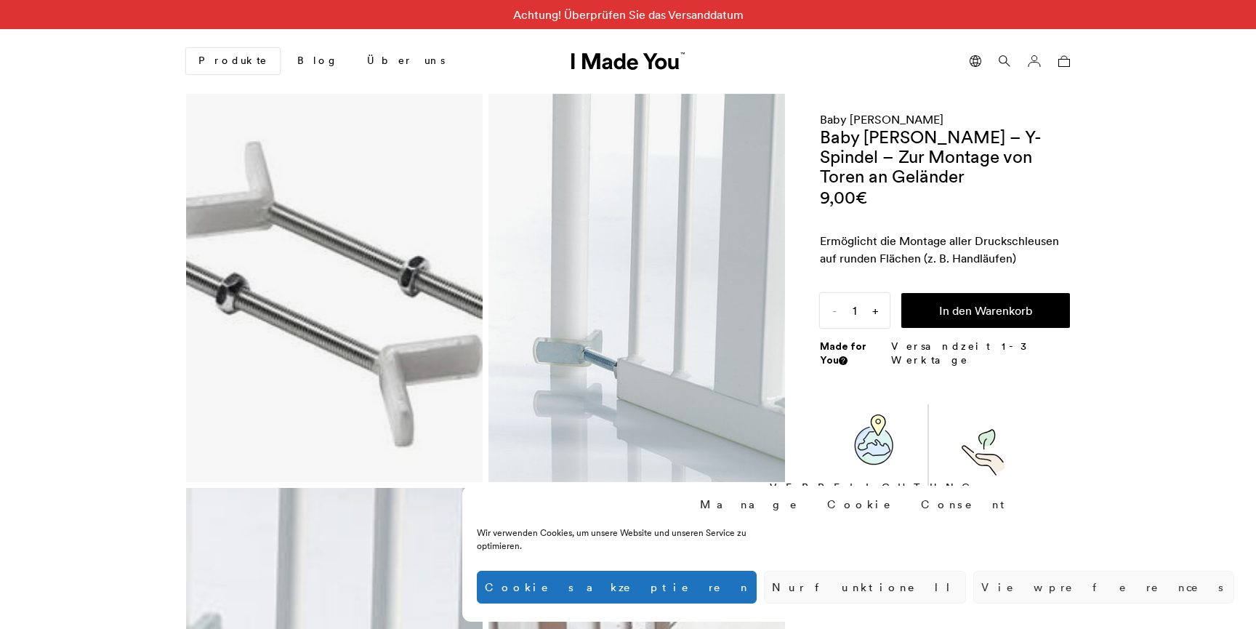
scroll to position [0, 889]
click at [868, 308] on span "+" at bounding box center [874, 310] width 29 height 35
type input "2"
click at [954, 307] on button "In den Warenkorb" at bounding box center [985, 310] width 169 height 35
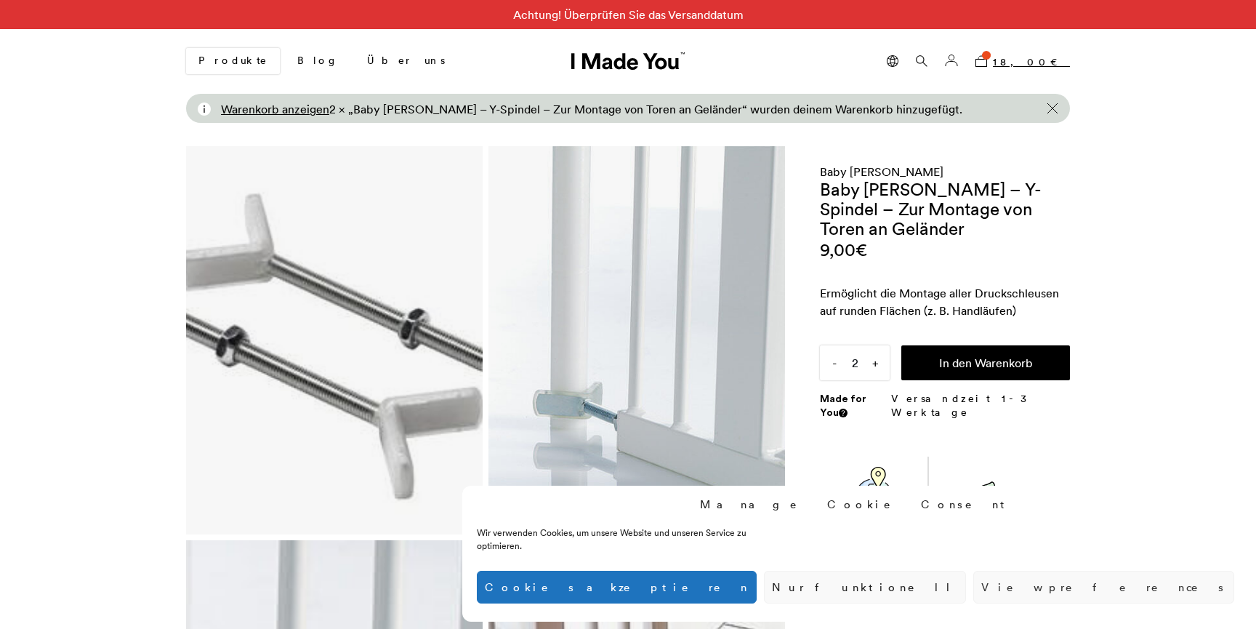
click at [1039, 57] on bdi "18,00 €" at bounding box center [1031, 61] width 77 height 13
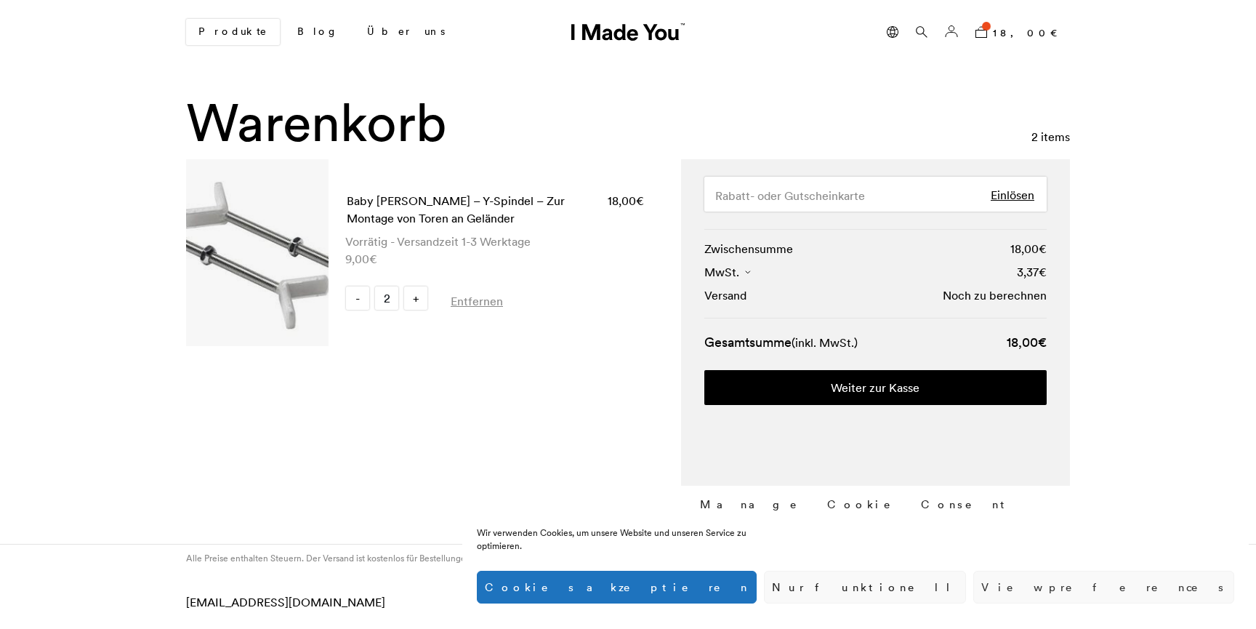
click at [756, 592] on button "Cookies akzeptieren" at bounding box center [617, 586] width 280 height 33
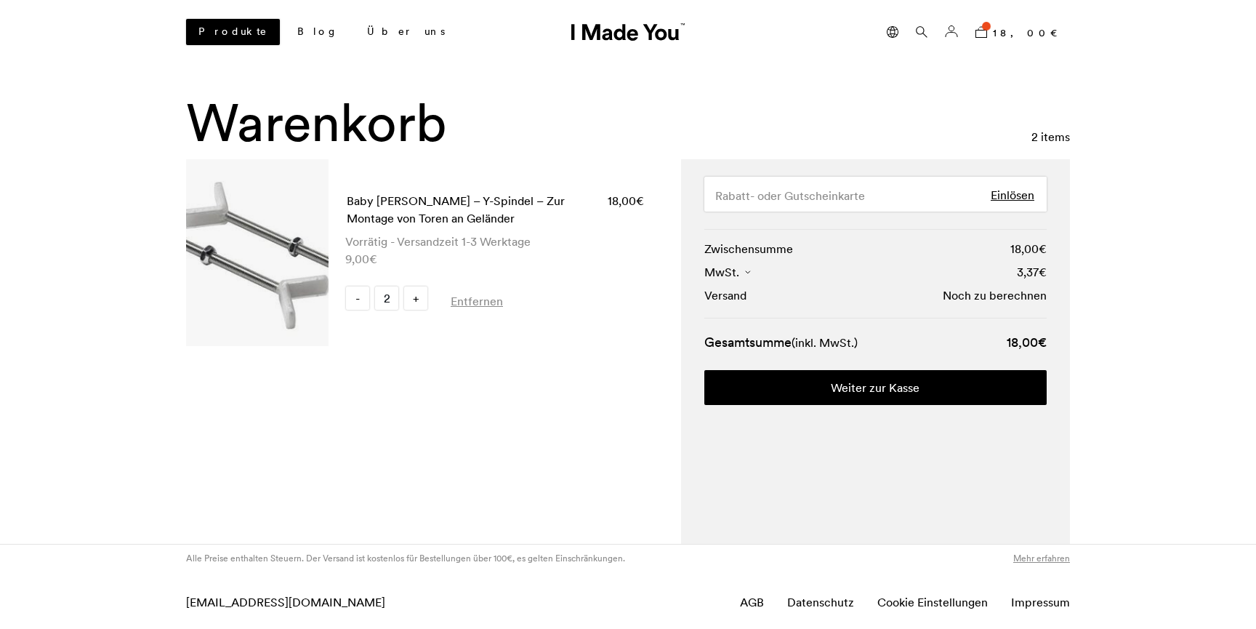
click at [217, 30] on link "Produkte" at bounding box center [233, 32] width 94 height 26
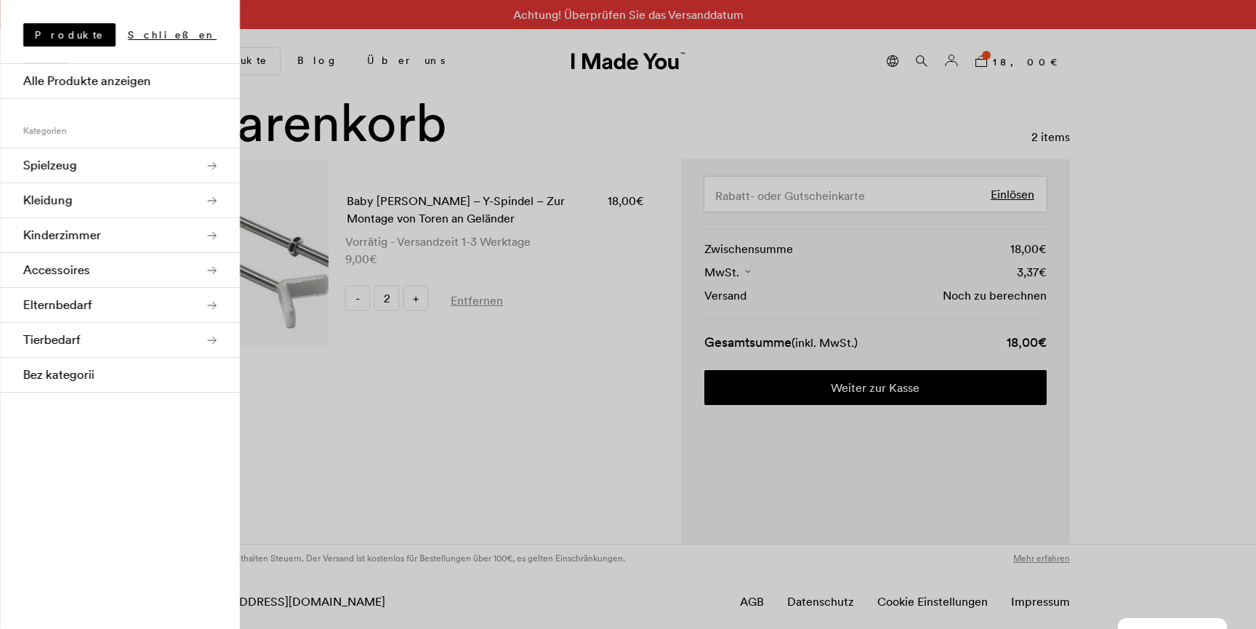
click at [176, 171] on link "Spielzeug" at bounding box center [120, 165] width 240 height 35
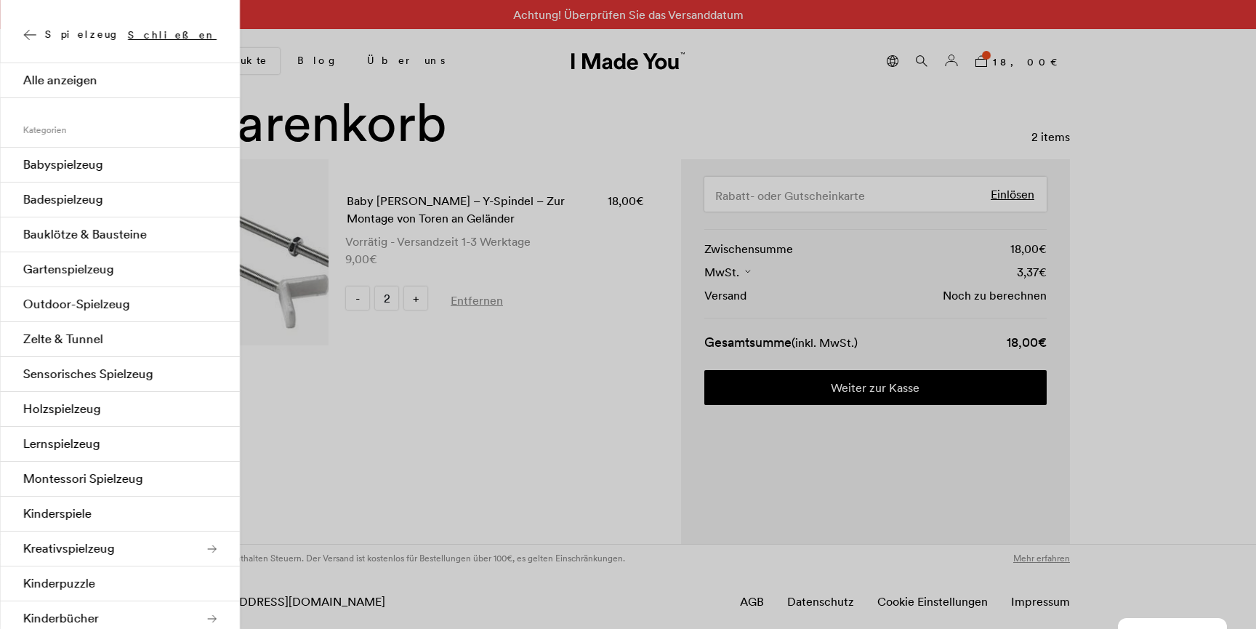
click at [55, 73] on link "Alle anzeigen" at bounding box center [120, 80] width 240 height 35
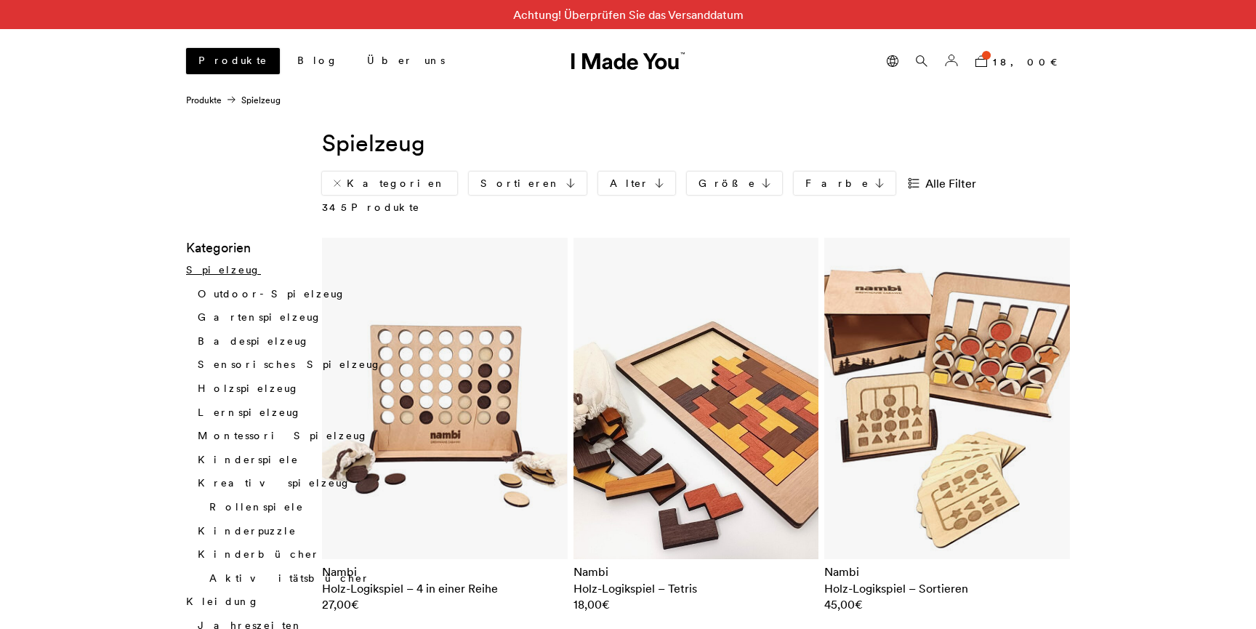
click at [210, 55] on link "Produkte" at bounding box center [233, 61] width 94 height 26
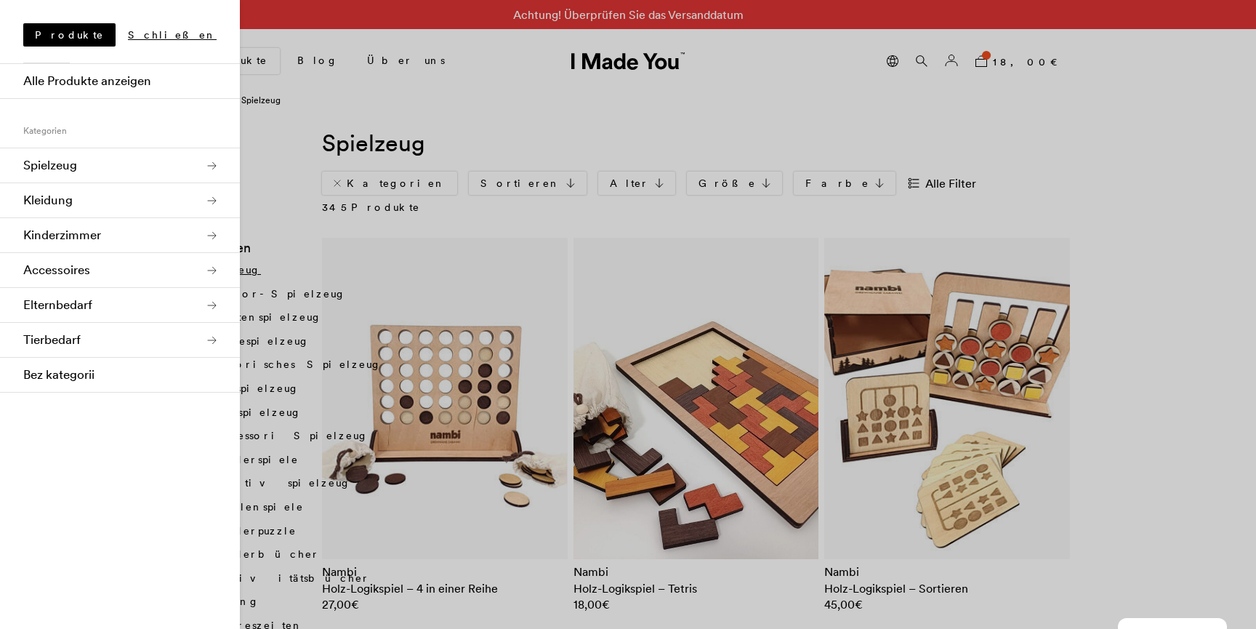
click at [211, 227] on link "Kinderzimmer" at bounding box center [120, 235] width 240 height 35
click at [197, 209] on link "Sicherheit" at bounding box center [120, 199] width 240 height 35
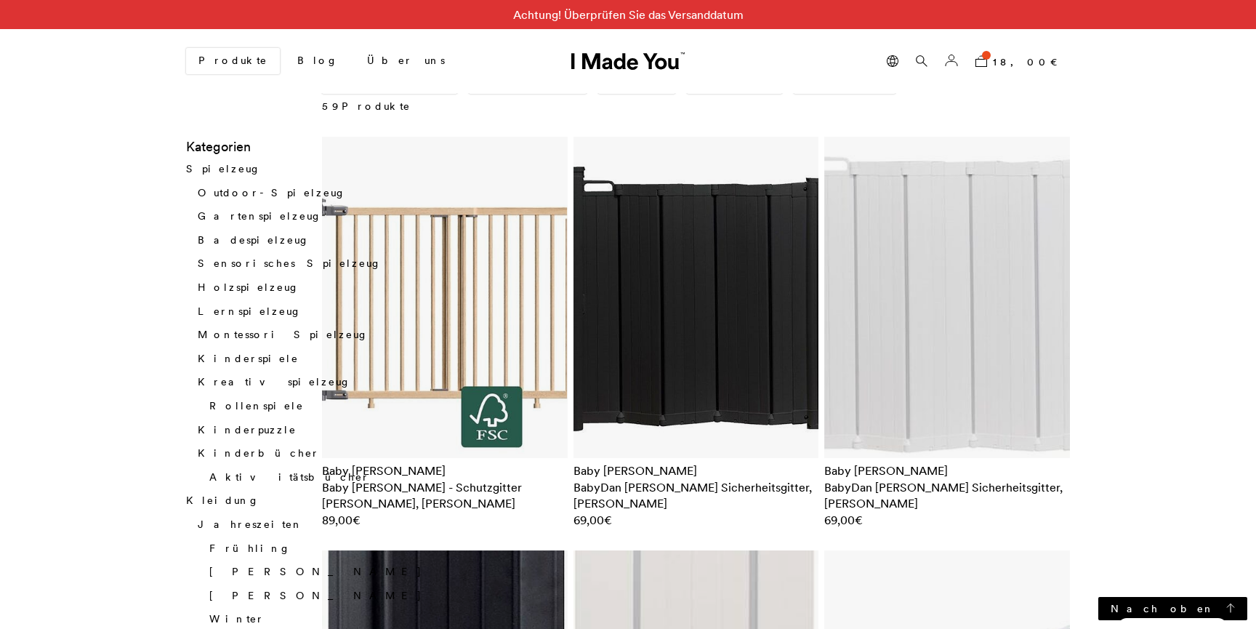
scroll to position [90, 0]
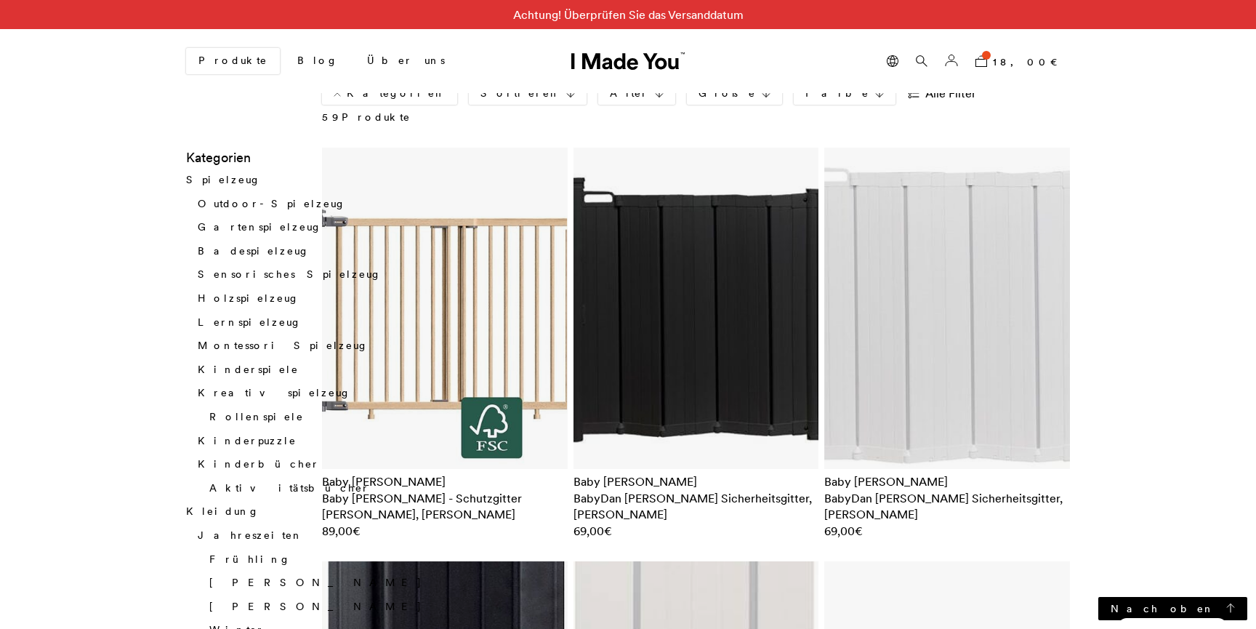
click at [735, 277] on img at bounding box center [696, 308] width 246 height 321
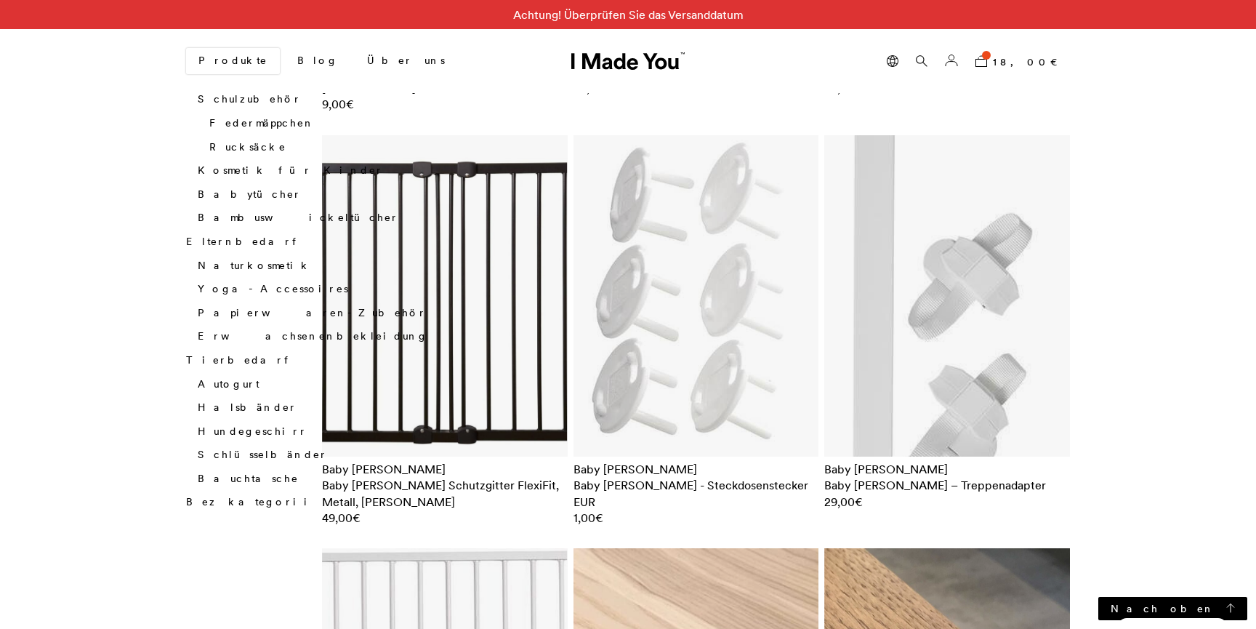
scroll to position [1763, 0]
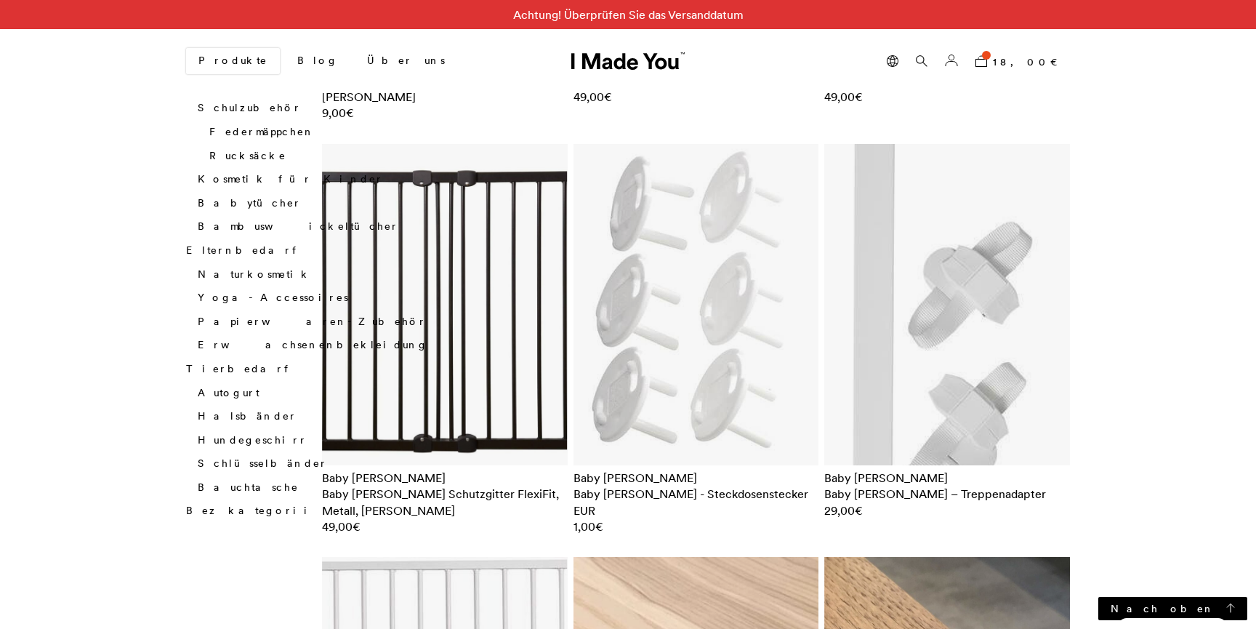
click at [557, 240] on img at bounding box center [445, 304] width 246 height 321
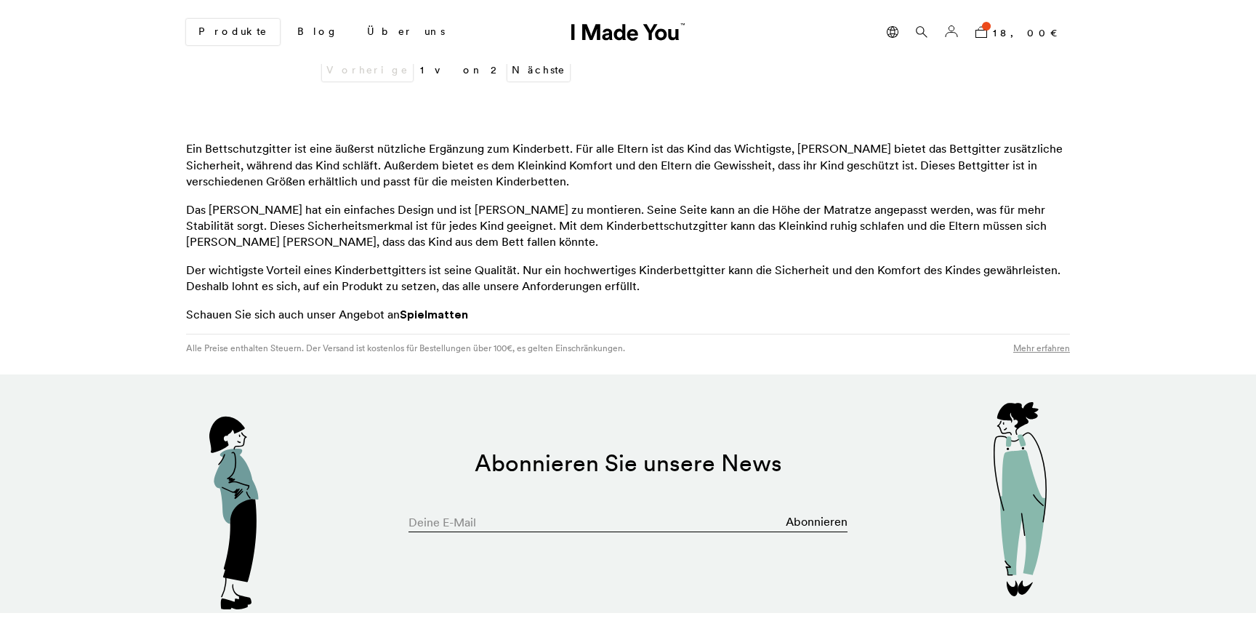
scroll to position [6925, 0]
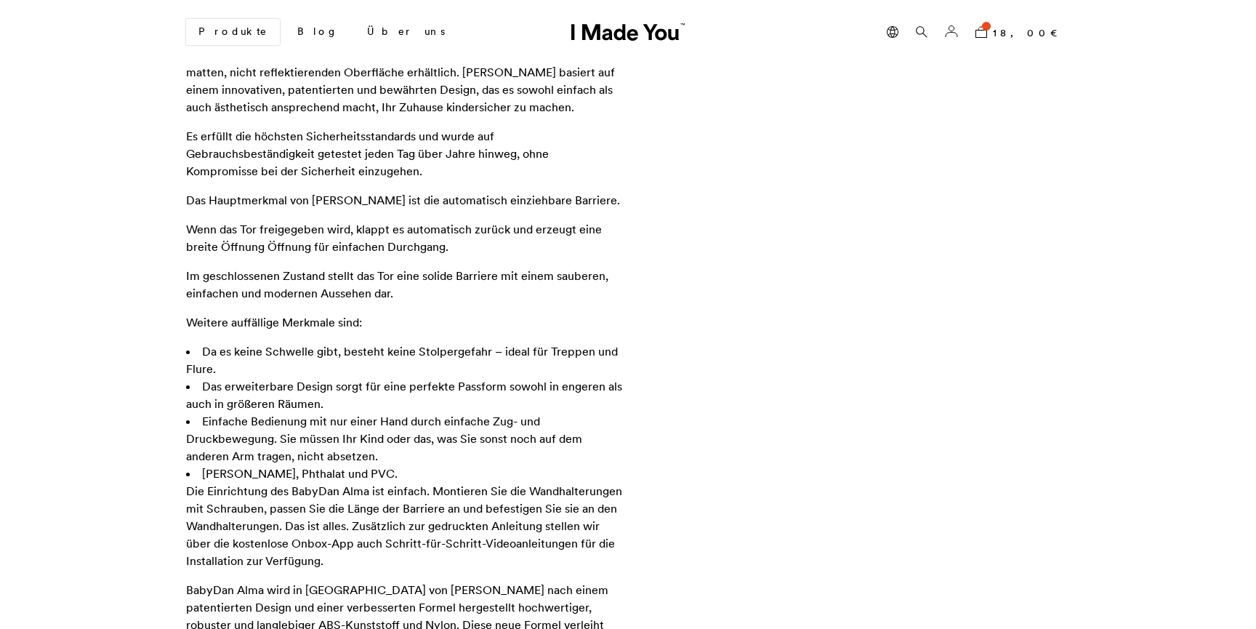
scroll to position [1097, 0]
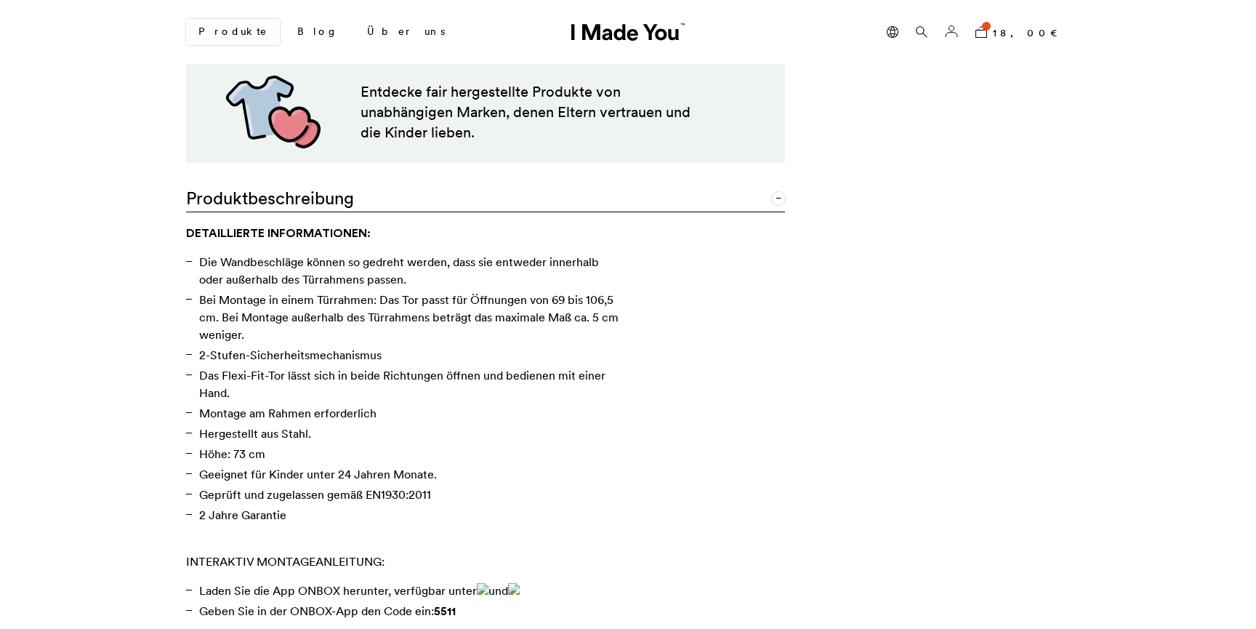
scroll to position [849, 0]
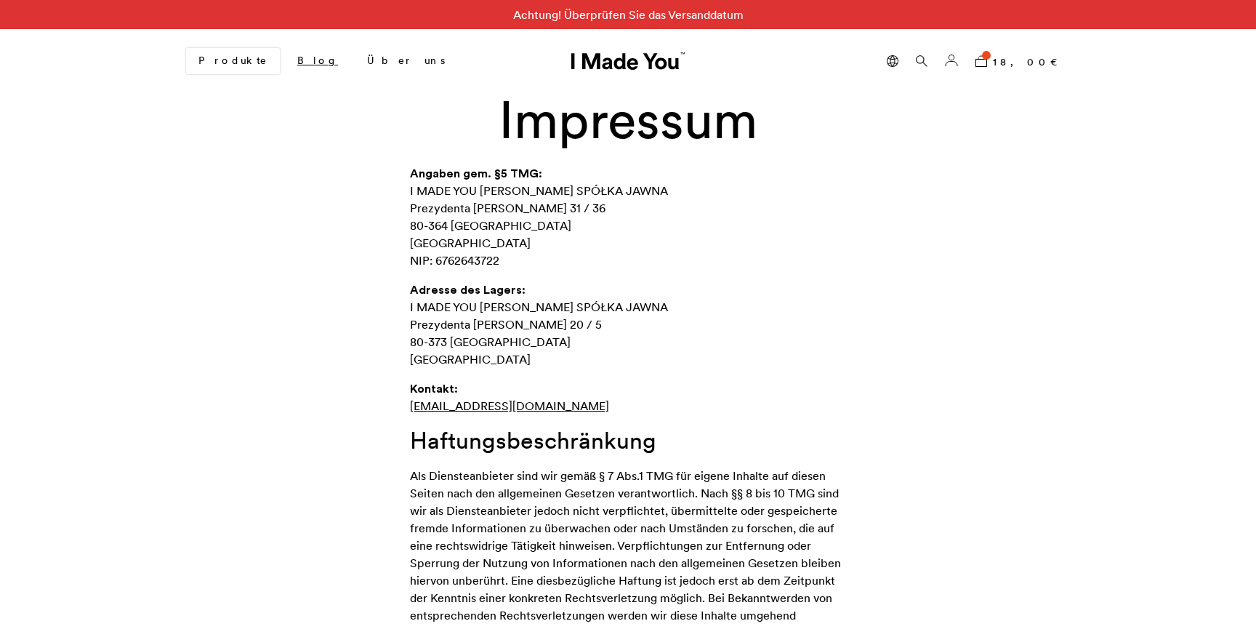
click at [286, 61] on link "Blog" at bounding box center [318, 61] width 64 height 25
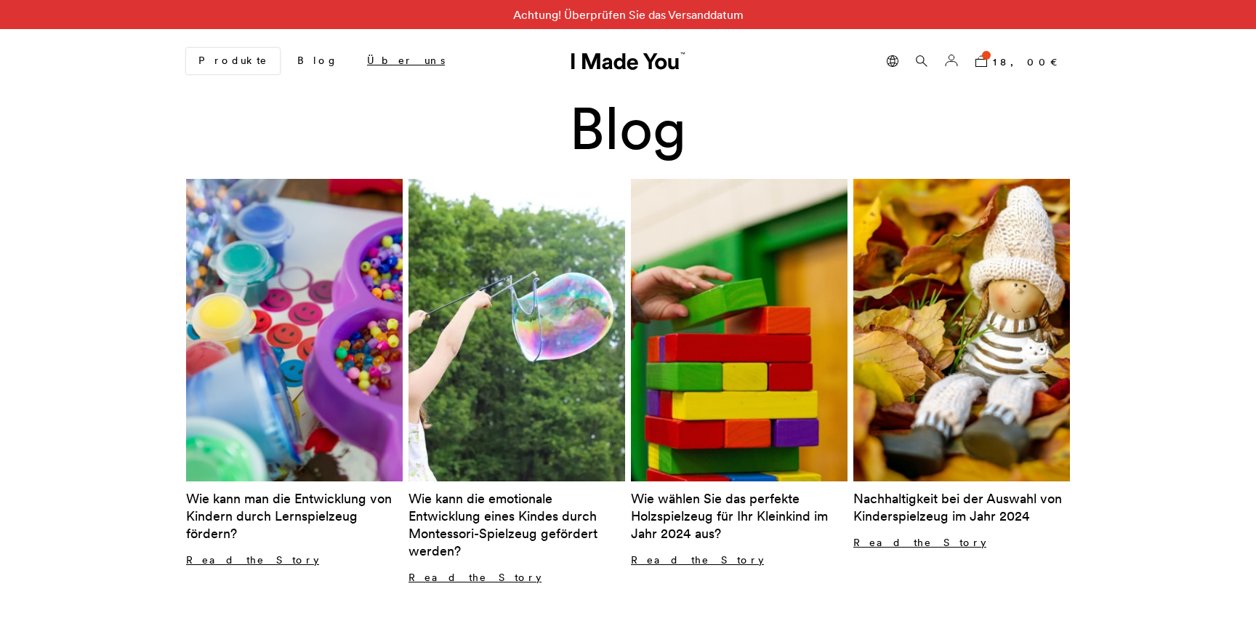
click at [355, 67] on link "Über uns" at bounding box center [405, 61] width 101 height 25
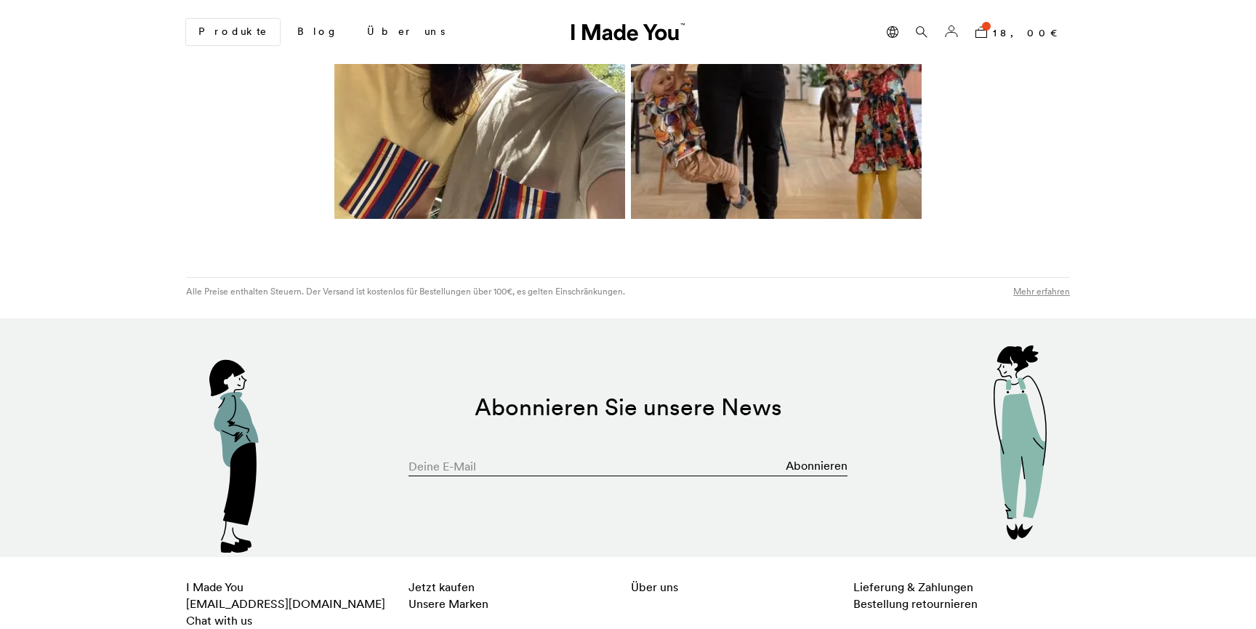
scroll to position [1377, 0]
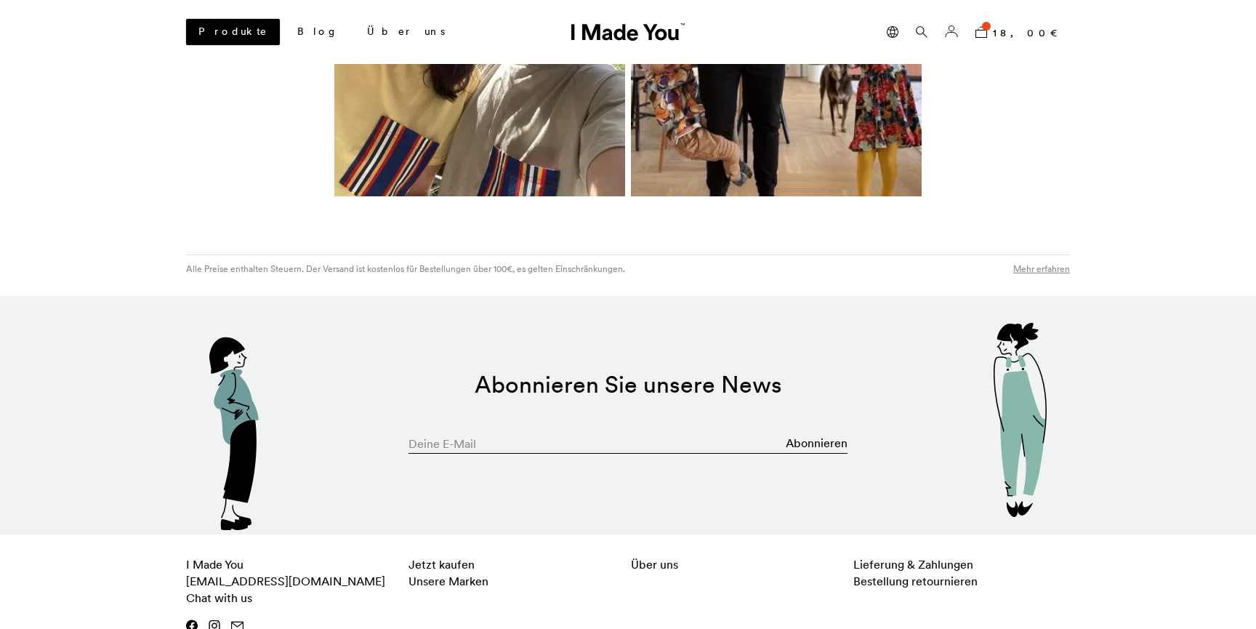
click at [208, 28] on link "Produkte" at bounding box center [233, 32] width 94 height 26
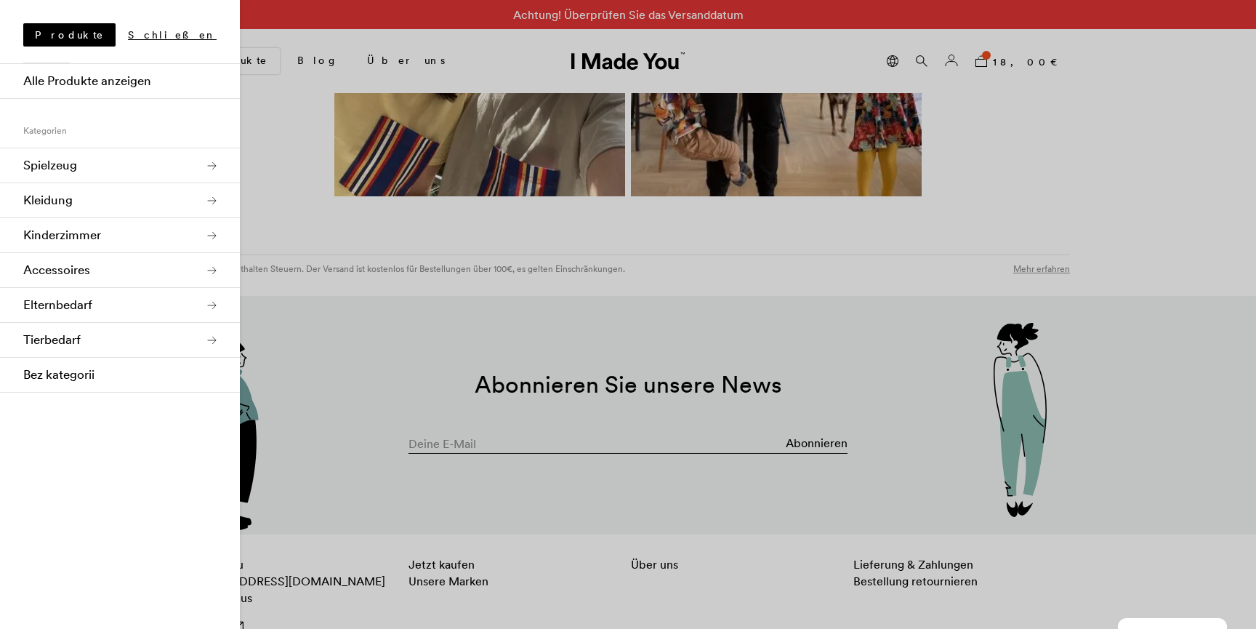
click at [198, 204] on link "Kleidung" at bounding box center [120, 200] width 240 height 35
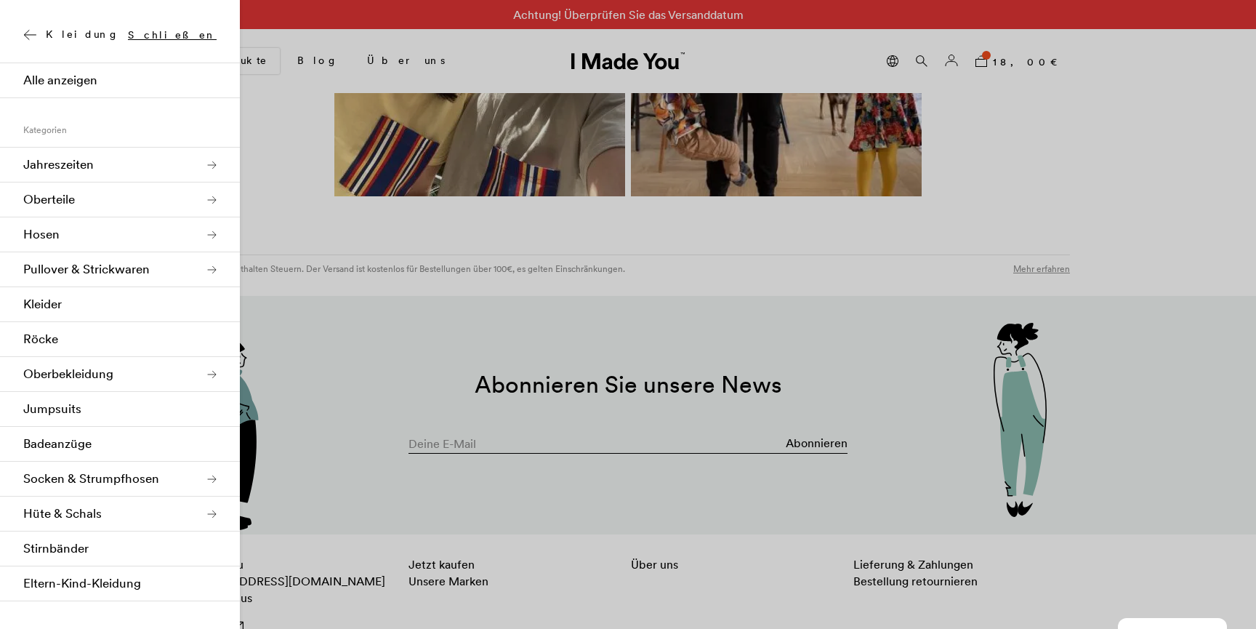
click at [32, 41] on div "Kleidung Schließen" at bounding box center [120, 29] width 240 height 58
click at [31, 33] on icon at bounding box center [29, 35] width 13 height 12
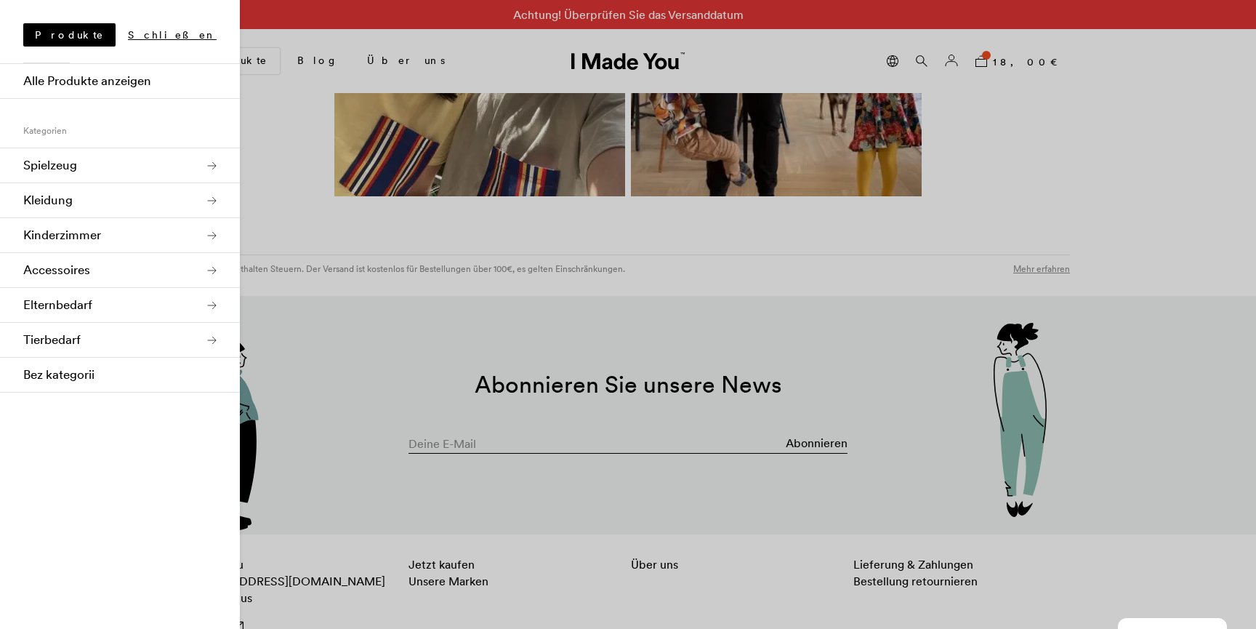
click at [116, 268] on link "Accessoires" at bounding box center [120, 270] width 240 height 35
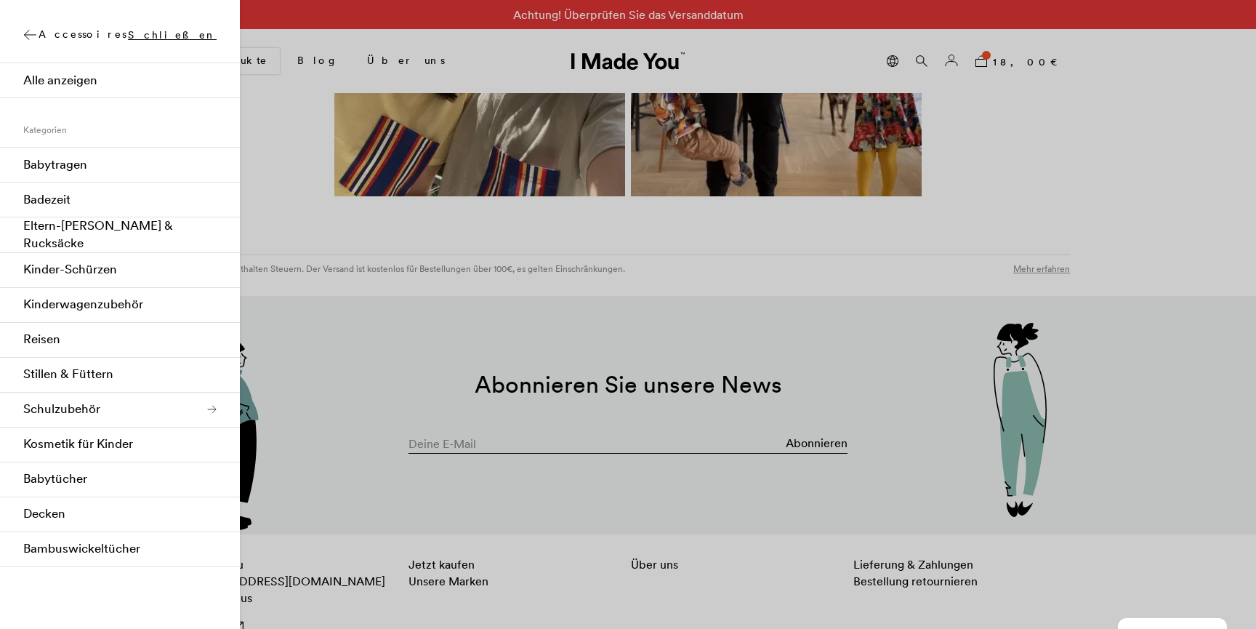
click at [31, 37] on icon at bounding box center [29, 35] width 13 height 12
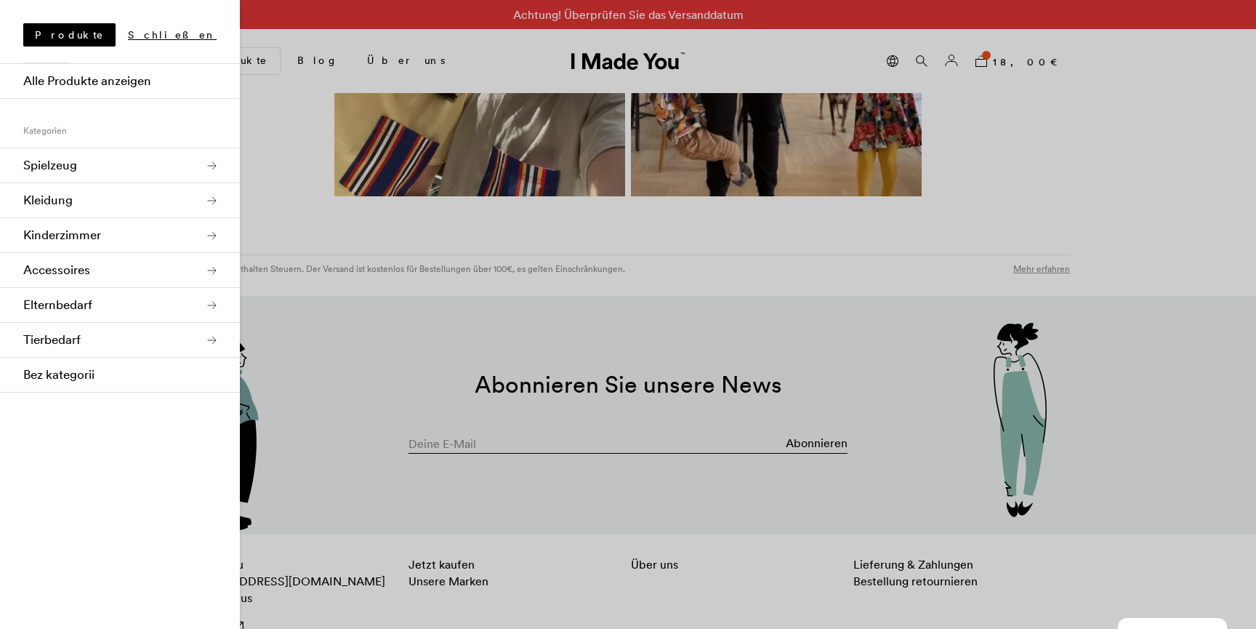
click at [107, 296] on link "Elternbedarf" at bounding box center [120, 305] width 240 height 35
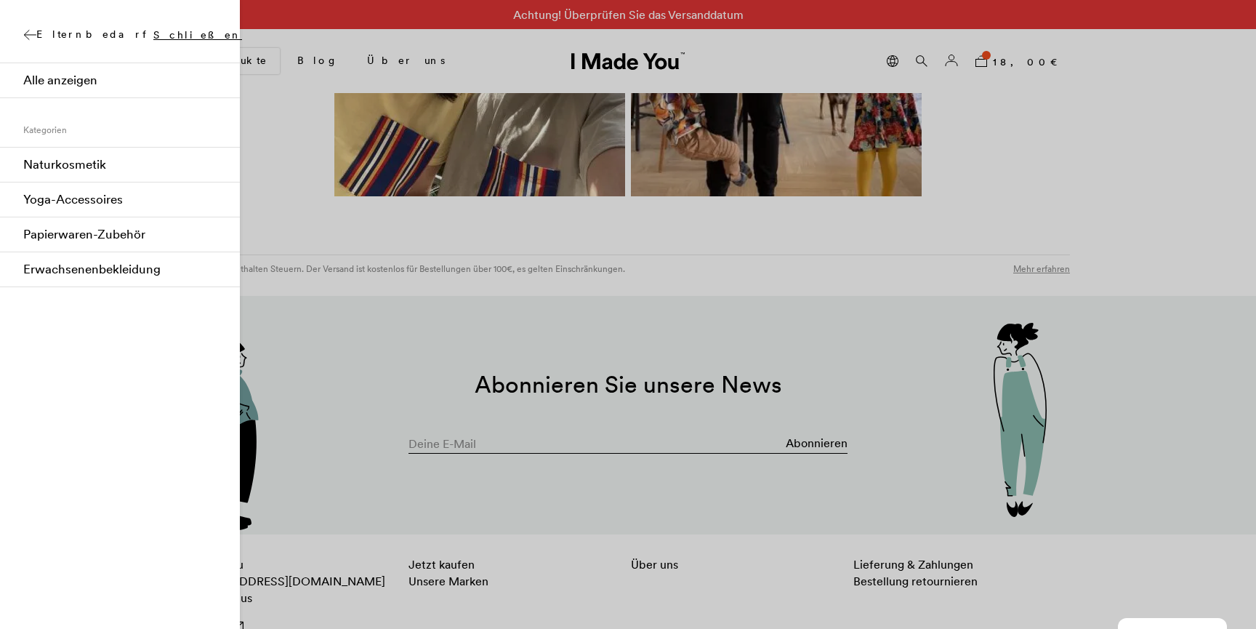
click at [28, 34] on icon at bounding box center [29, 35] width 13 height 12
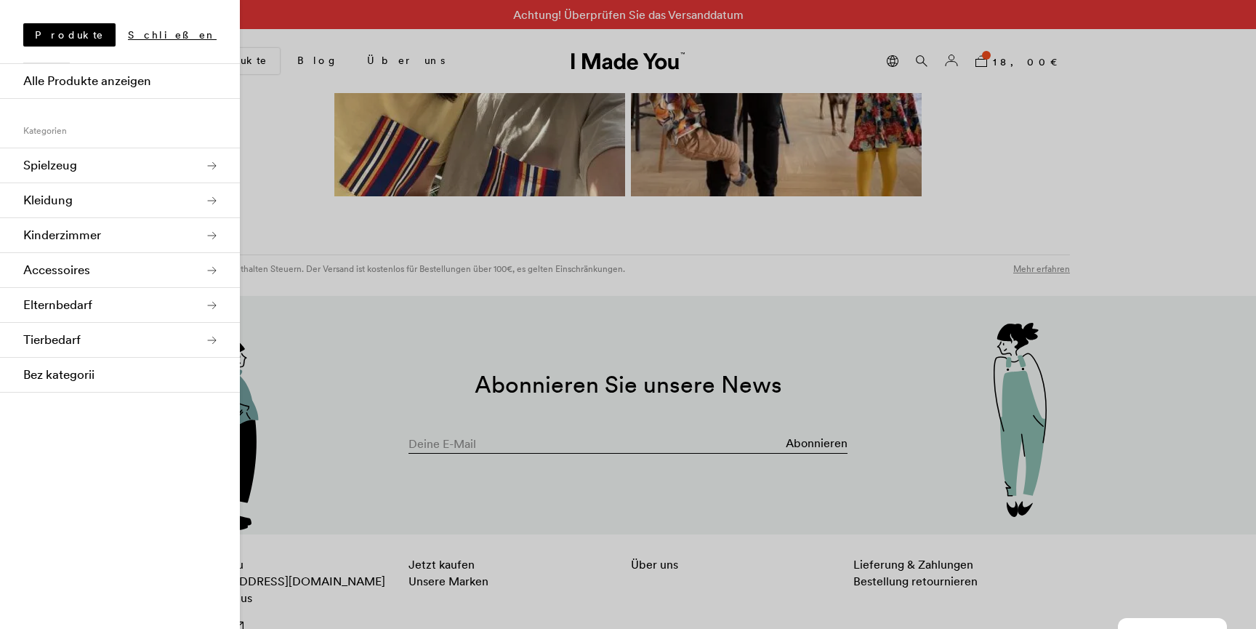
click at [78, 161] on link "Spielzeug" at bounding box center [120, 165] width 240 height 35
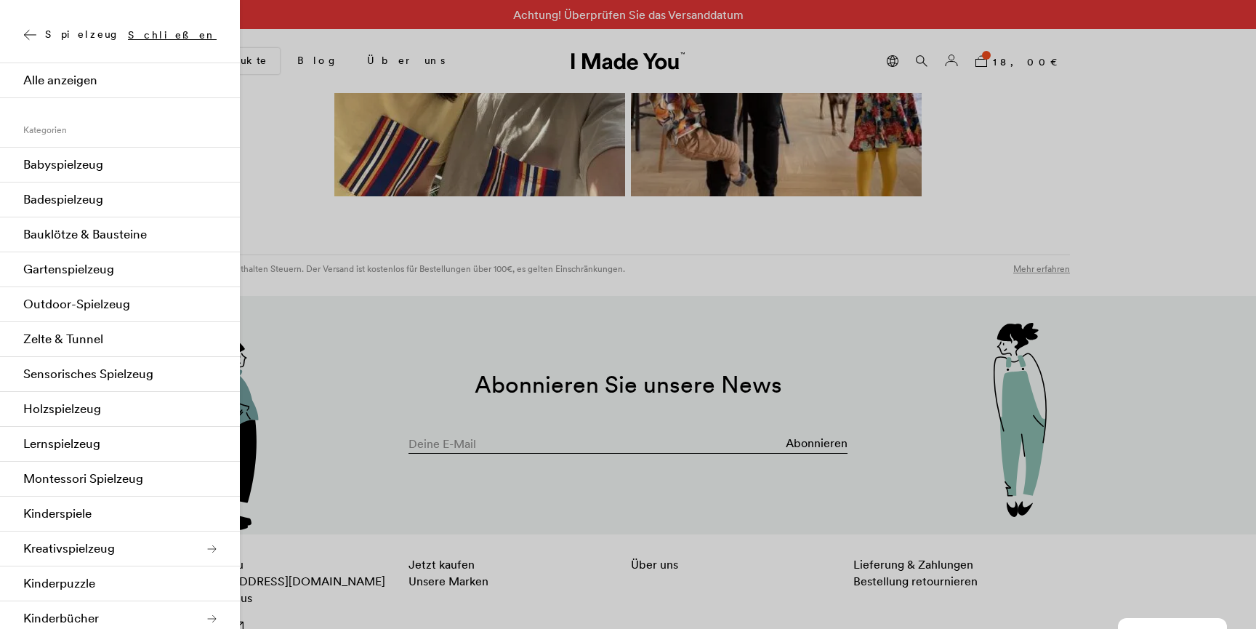
scroll to position [7, 0]
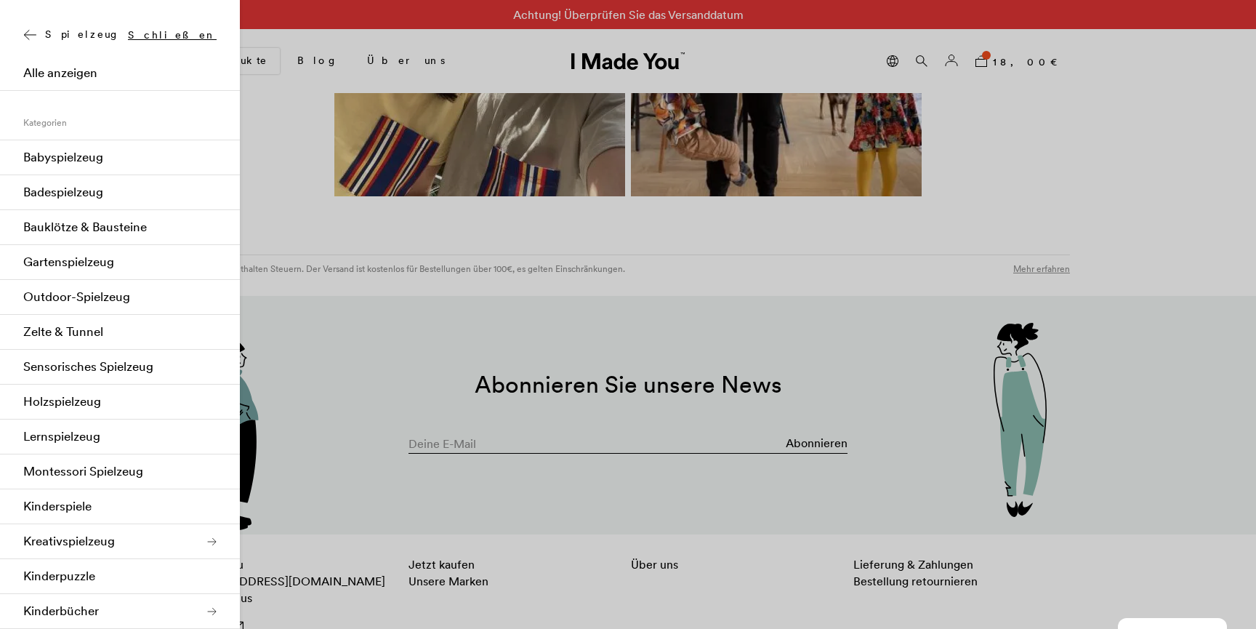
click at [31, 31] on icon at bounding box center [29, 35] width 13 height 12
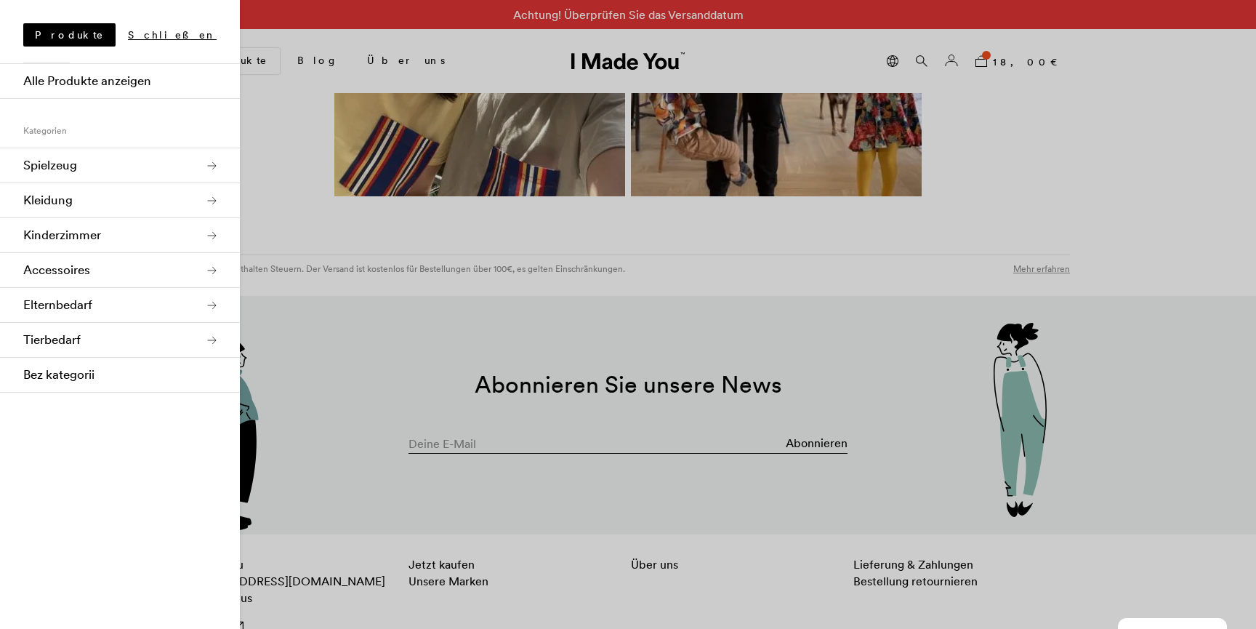
click at [77, 229] on link "Kinderzimmer" at bounding box center [120, 235] width 240 height 35
click at [86, 300] on link "Kindermöbel" at bounding box center [120, 304] width 240 height 35
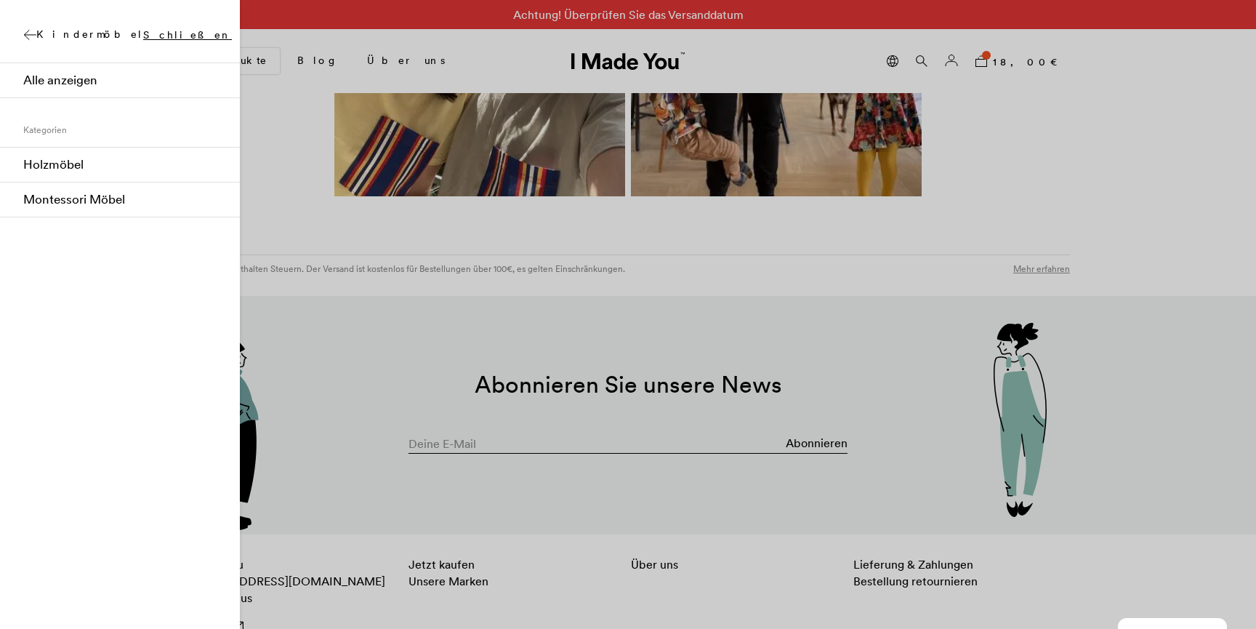
click at [74, 197] on link "Montessori Möbel" at bounding box center [120, 199] width 240 height 35
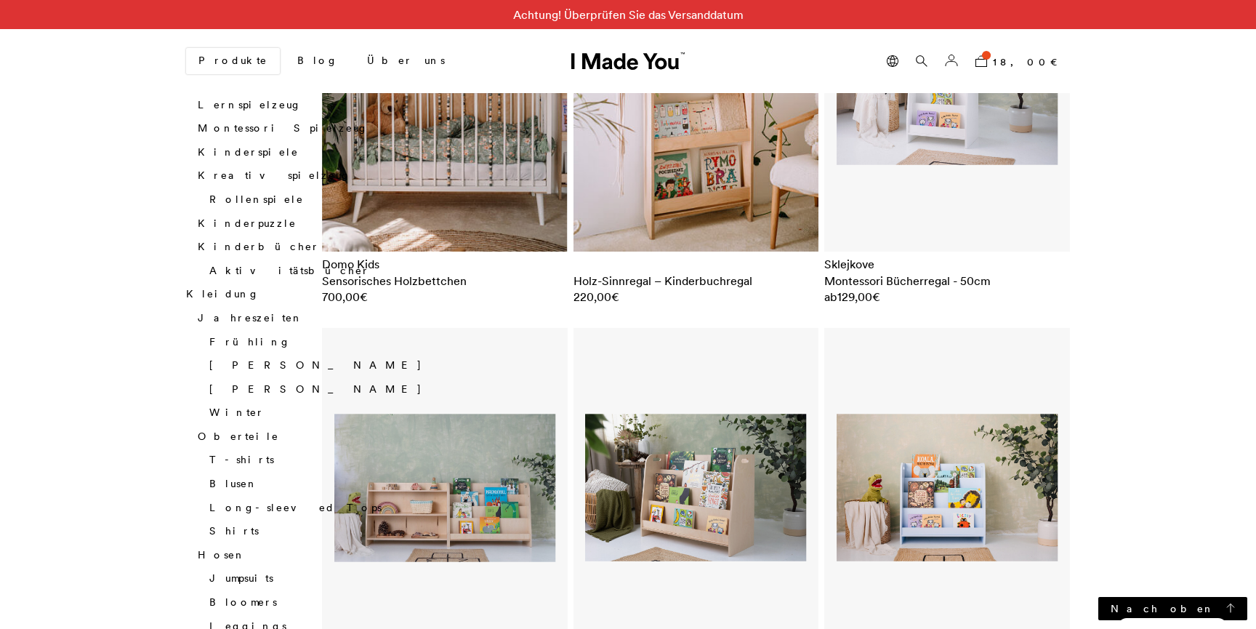
scroll to position [97, 0]
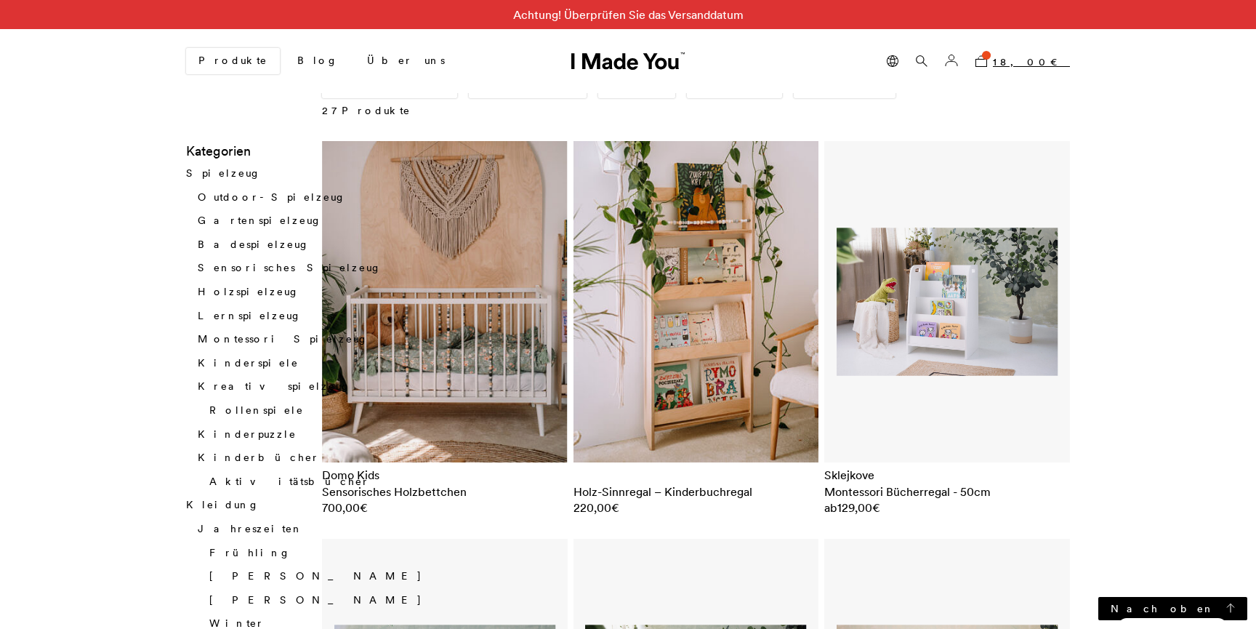
click at [1041, 57] on bdi "18,00 €" at bounding box center [1031, 61] width 77 height 13
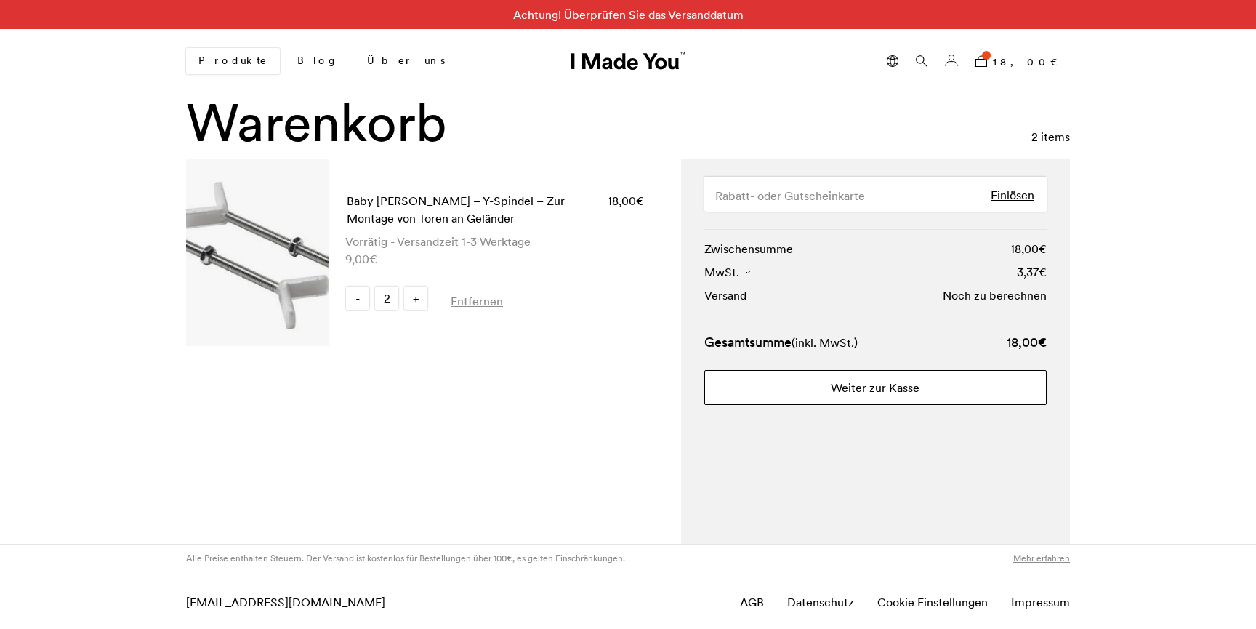
click at [953, 374] on link "Weiter zur Kasse" at bounding box center [875, 387] width 342 height 35
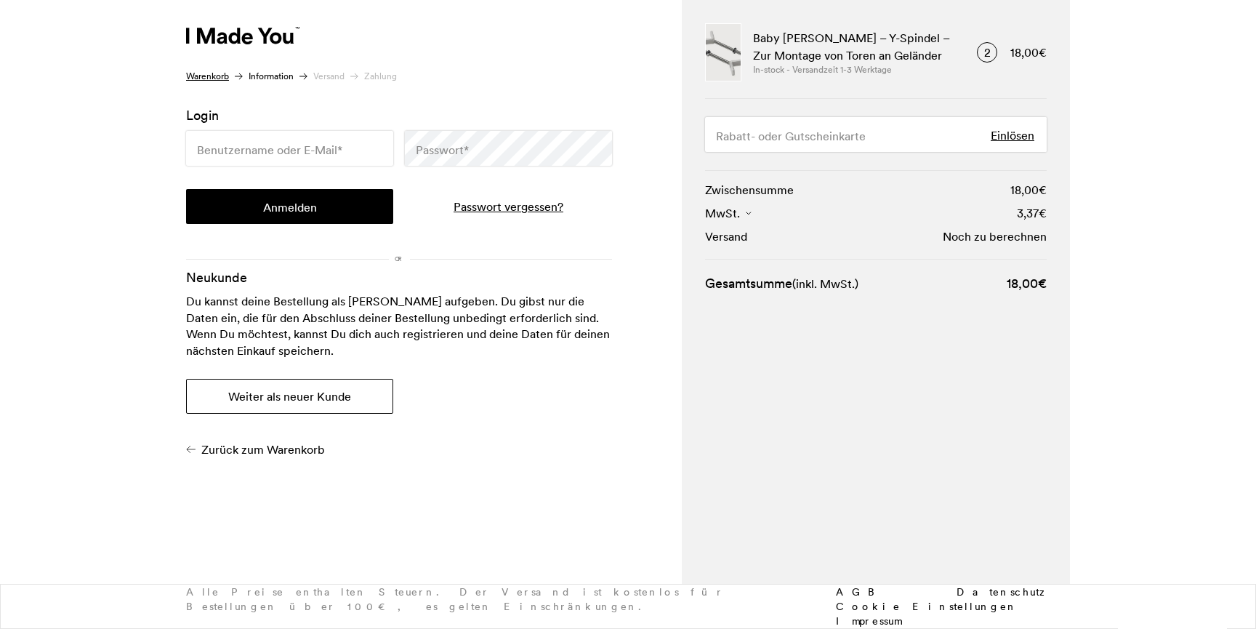
click at [324, 397] on button "Weiter als neuer Kunde" at bounding box center [289, 396] width 207 height 35
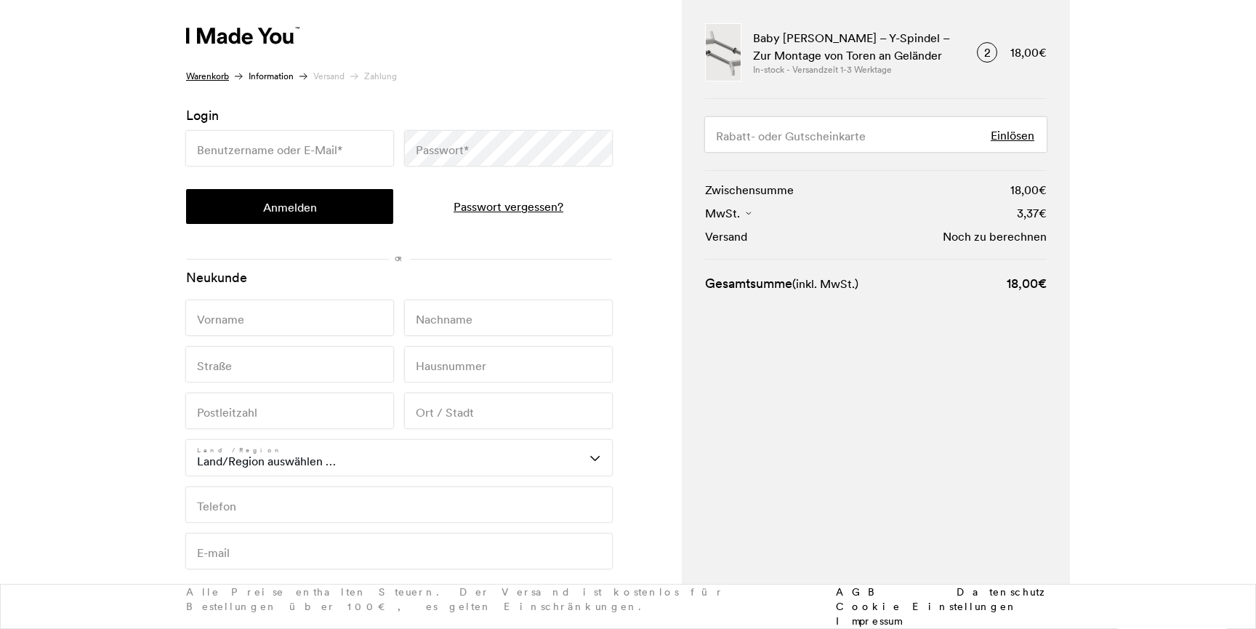
click at [327, 328] on input "Vorname *" at bounding box center [289, 317] width 207 height 35
type input "Mareike"
type input "Lissek"
type input "Hermannstr."
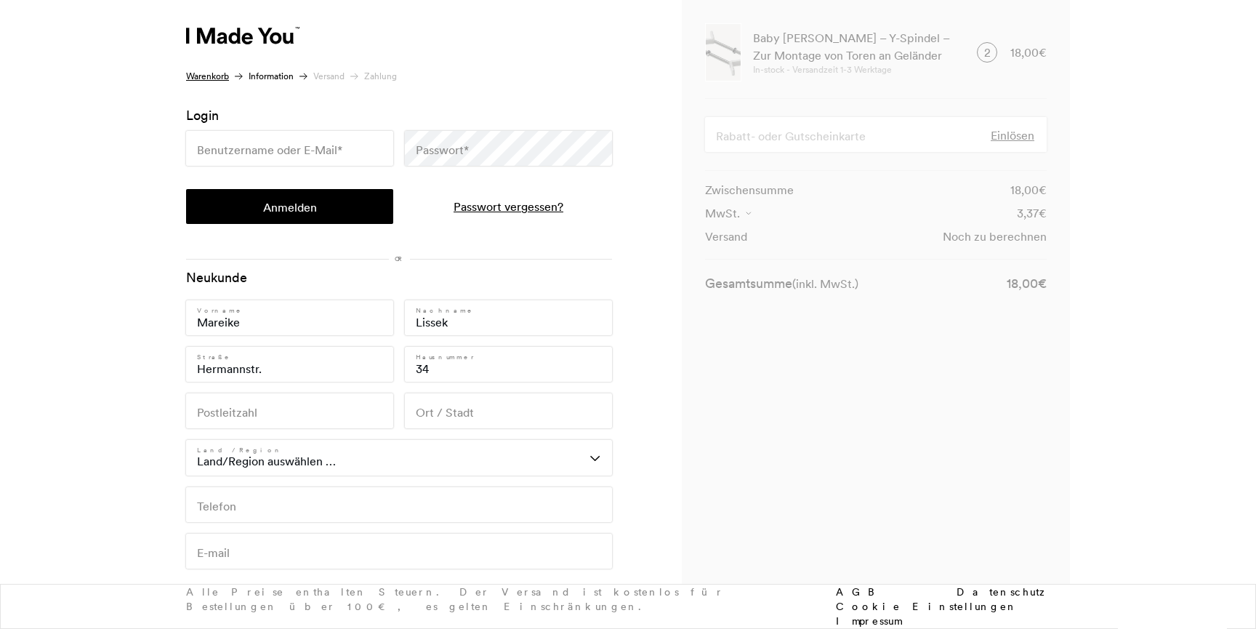
type input "34"
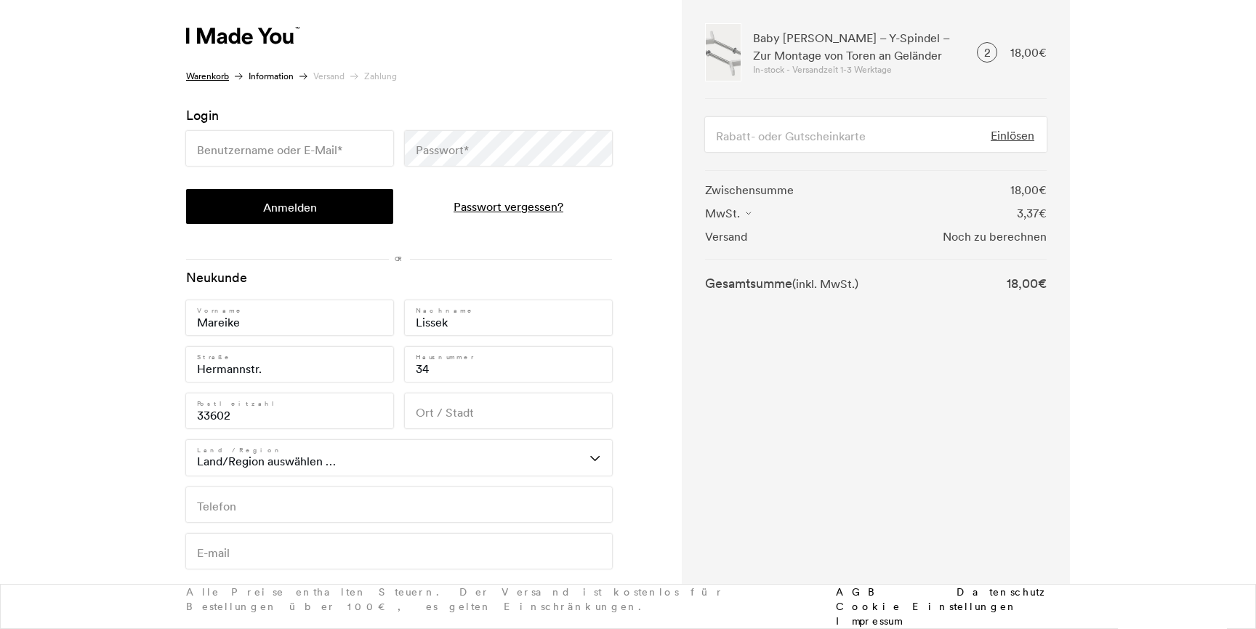
type input "33602"
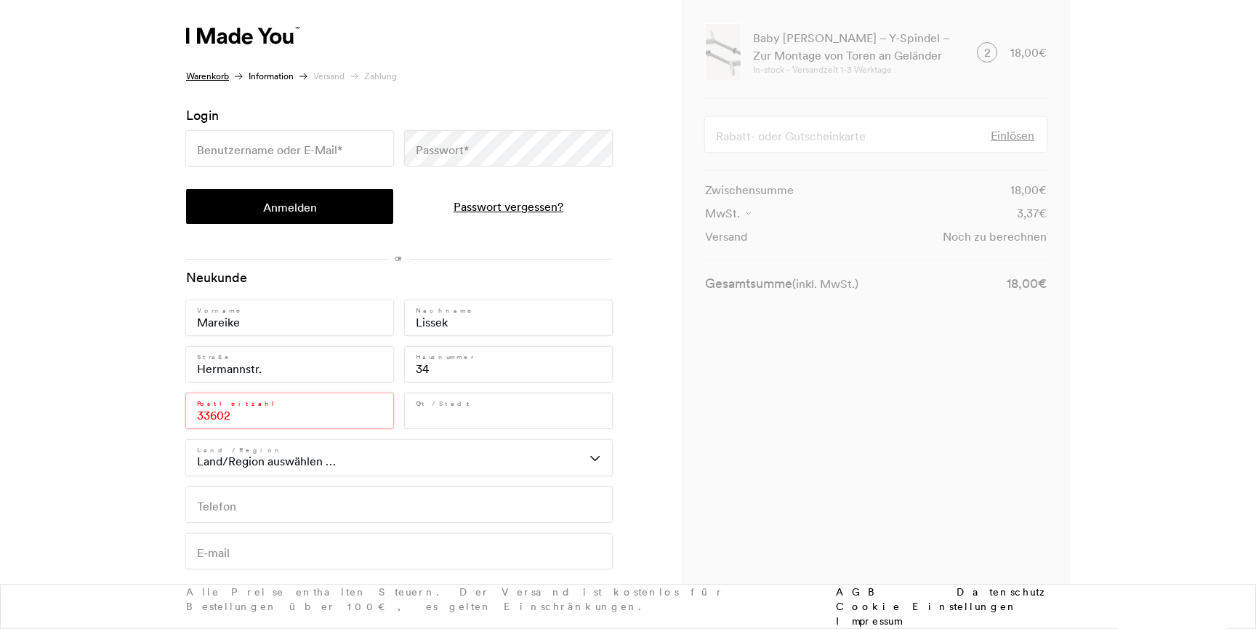
type input "i"
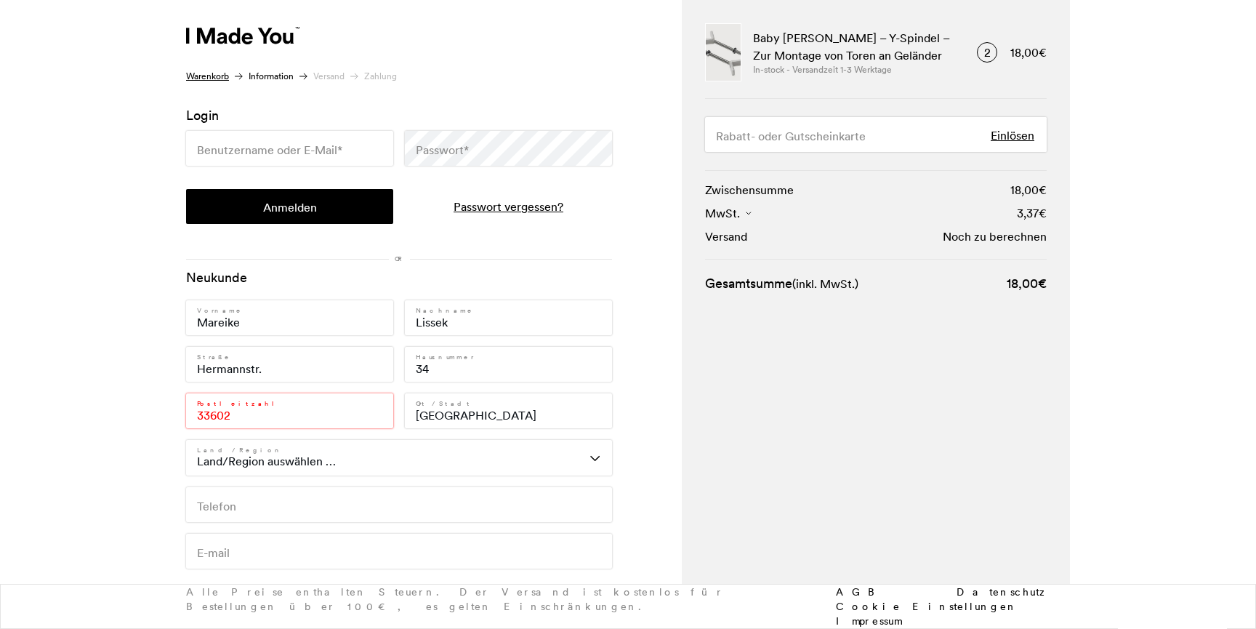
type input "Bielefeld"
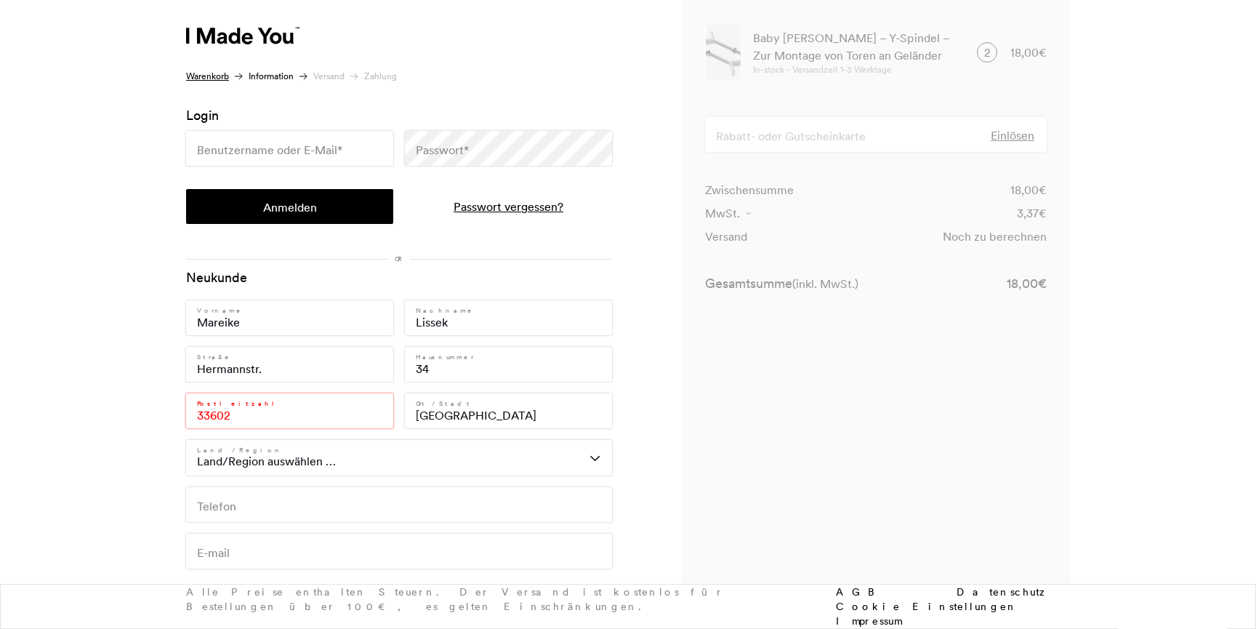
click at [254, 456] on select "Land/Region auswählen … Österreich Belgien Bulgarien Kroatien Tschechien Dänema…" at bounding box center [399, 457] width 426 height 35
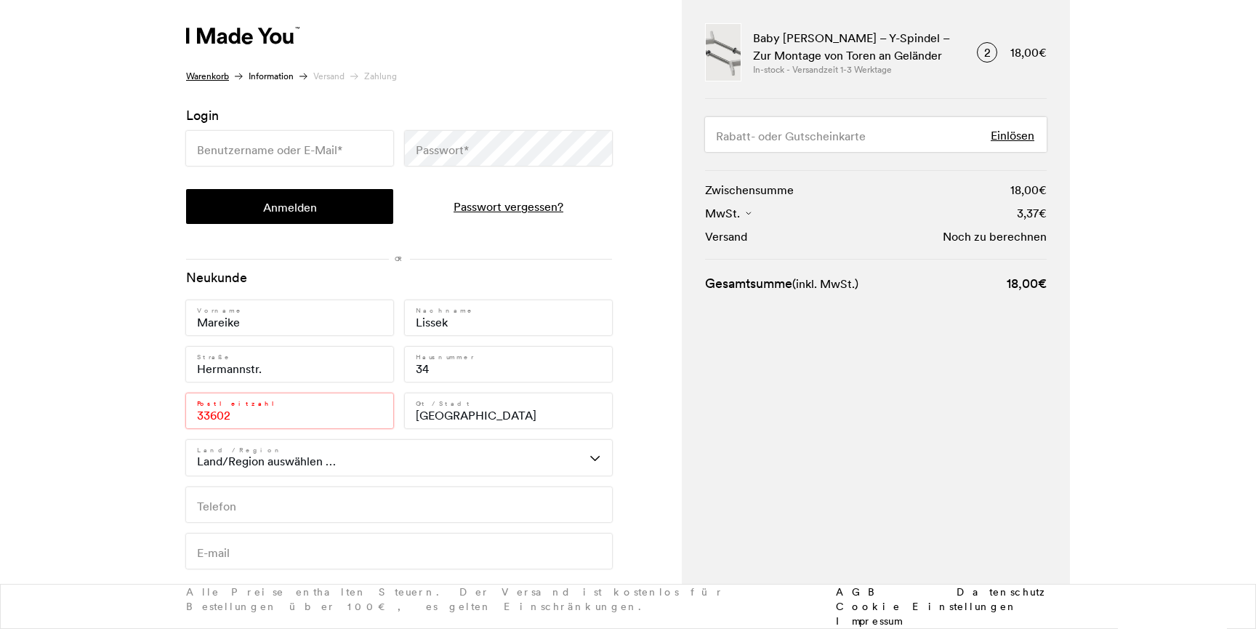
select select "DE"
click at [249, 33] on icon at bounding box center [242, 35] width 113 height 17
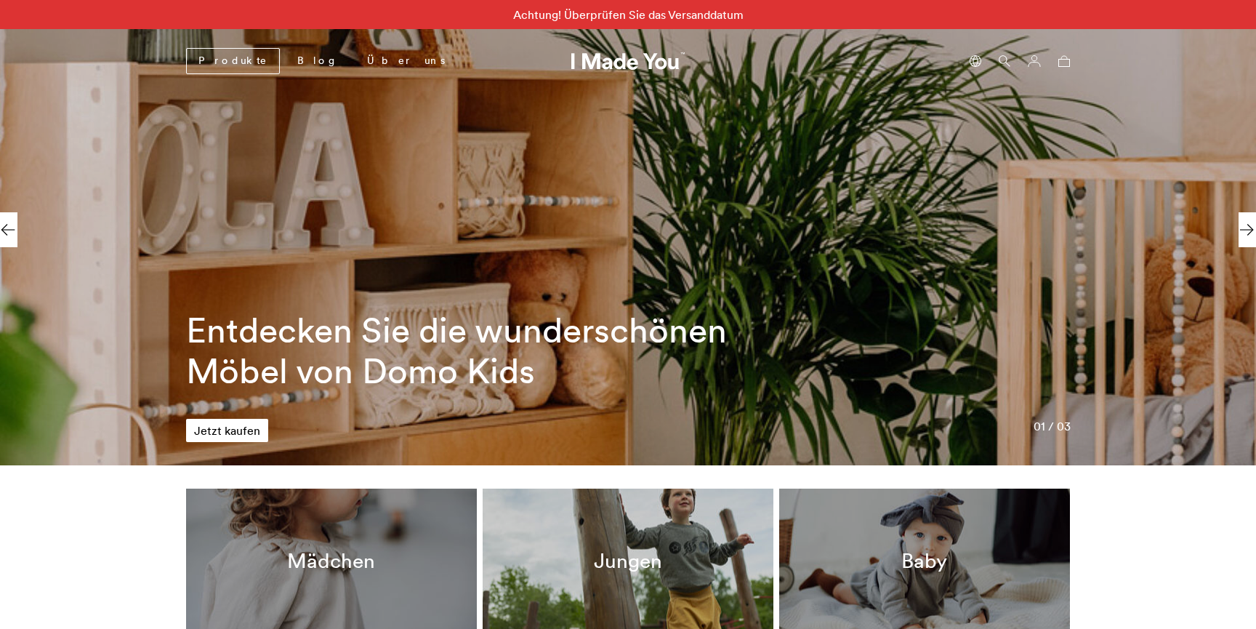
scroll to position [0, 667]
click at [208, 59] on link "Produkte" at bounding box center [233, 61] width 94 height 26
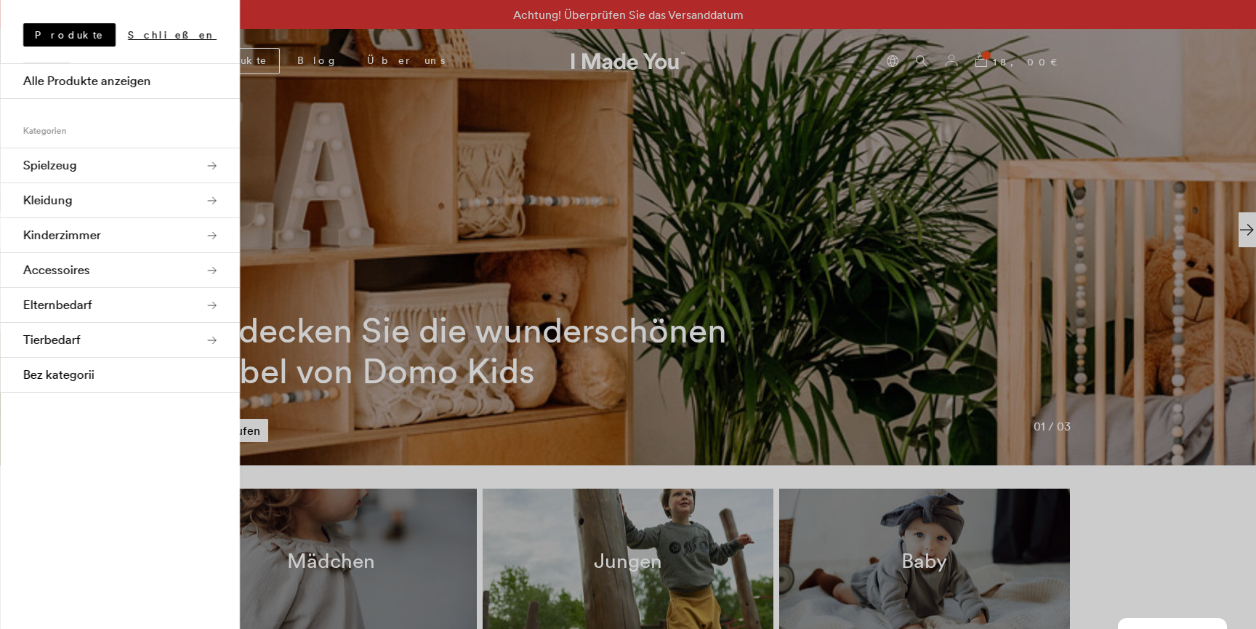
click at [203, 240] on link "Kinderzimmer" at bounding box center [120, 235] width 240 height 35
click at [187, 199] on link "Sicherheit" at bounding box center [120, 199] width 240 height 35
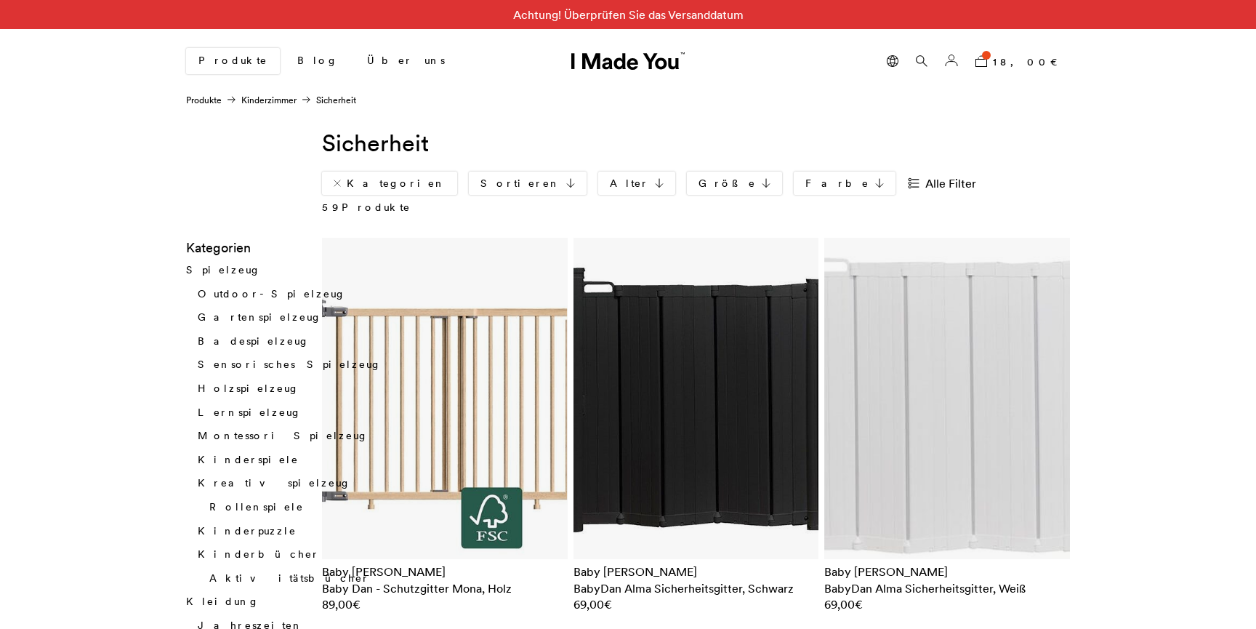
click at [907, 178] on link "Alle Filter" at bounding box center [947, 182] width 81 height 23
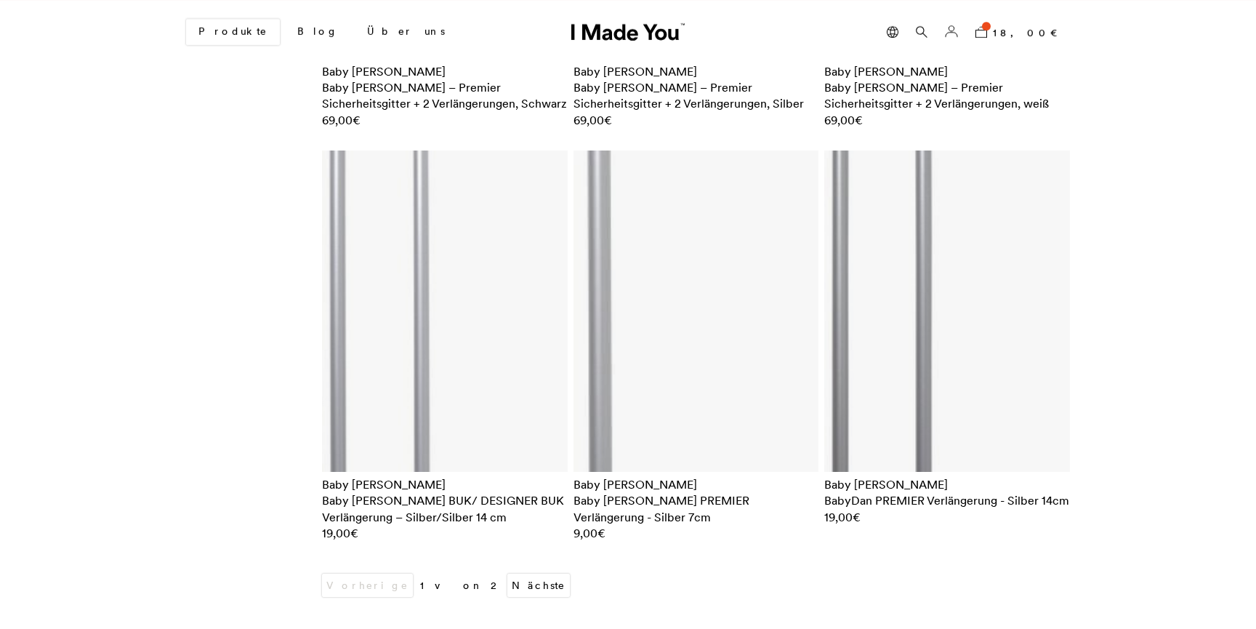
scroll to position [6384, 0]
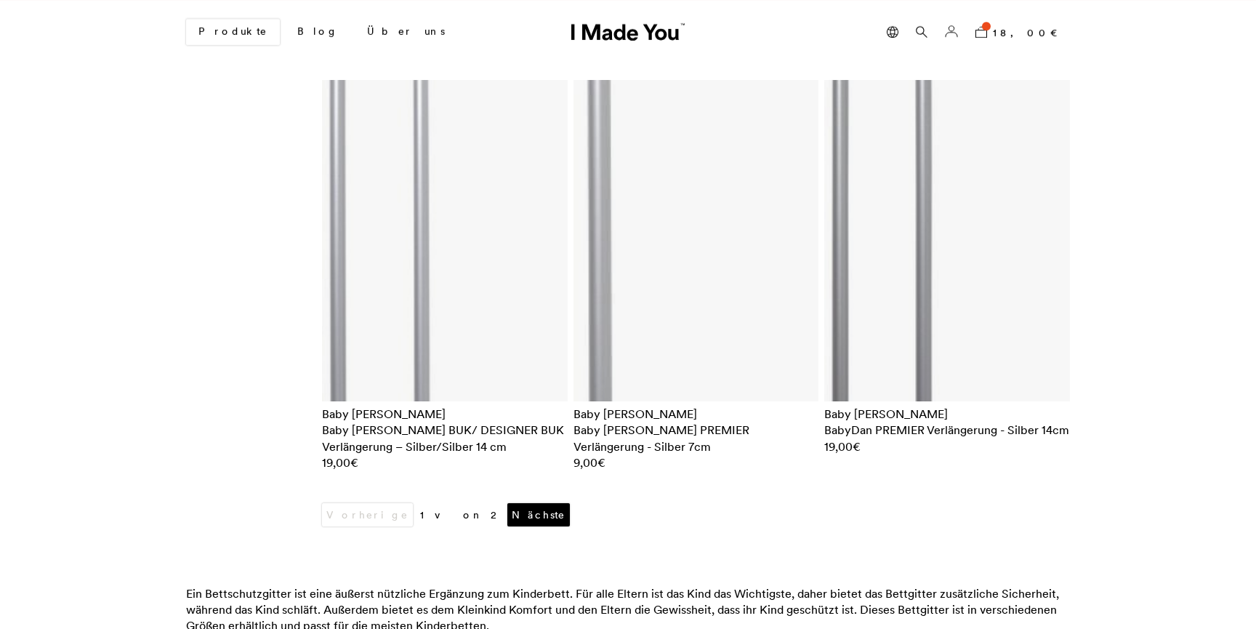
click at [507, 503] on link "Nächste" at bounding box center [538, 514] width 62 height 23
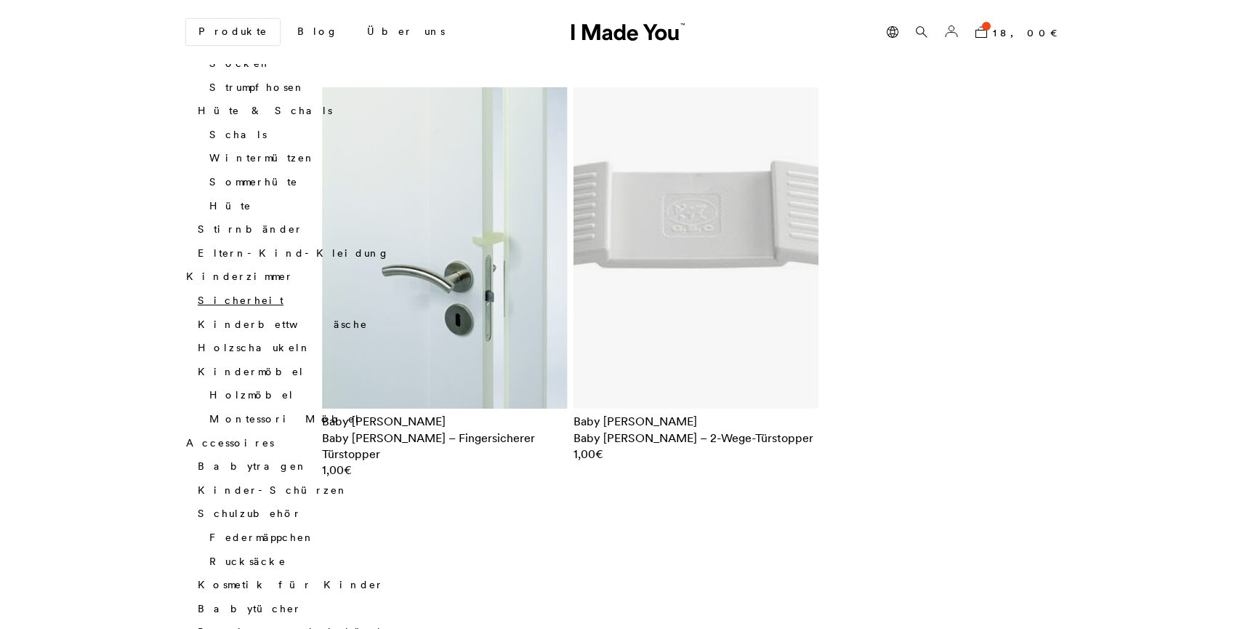
scroll to position [1518, 0]
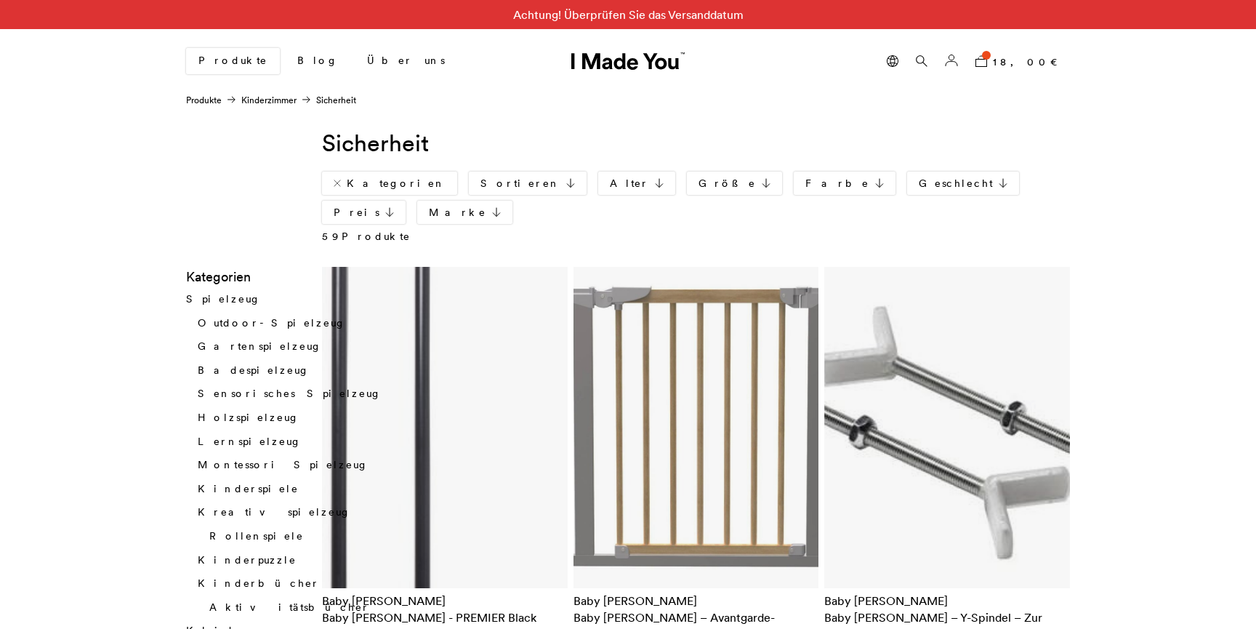
click at [335, 99] on nav "Produkte Kinderzimmer Sicherheit" at bounding box center [271, 100] width 170 height 13
click at [284, 99] on link "Kinderzimmer" at bounding box center [268, 99] width 55 height 11
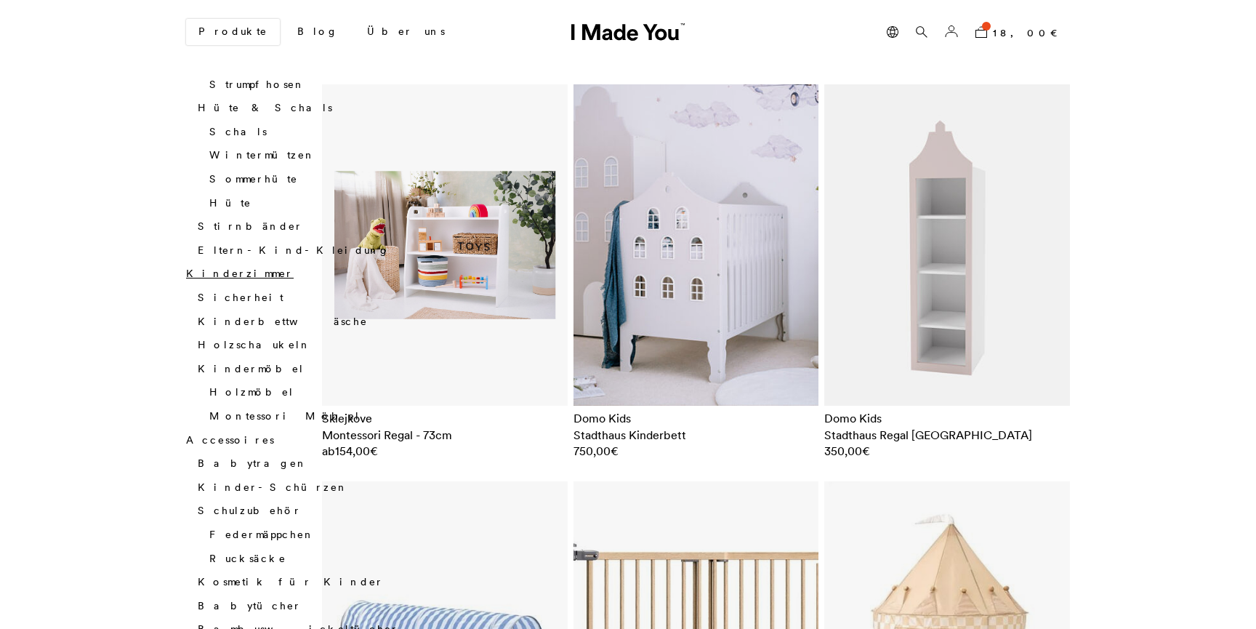
scroll to position [1384, 0]
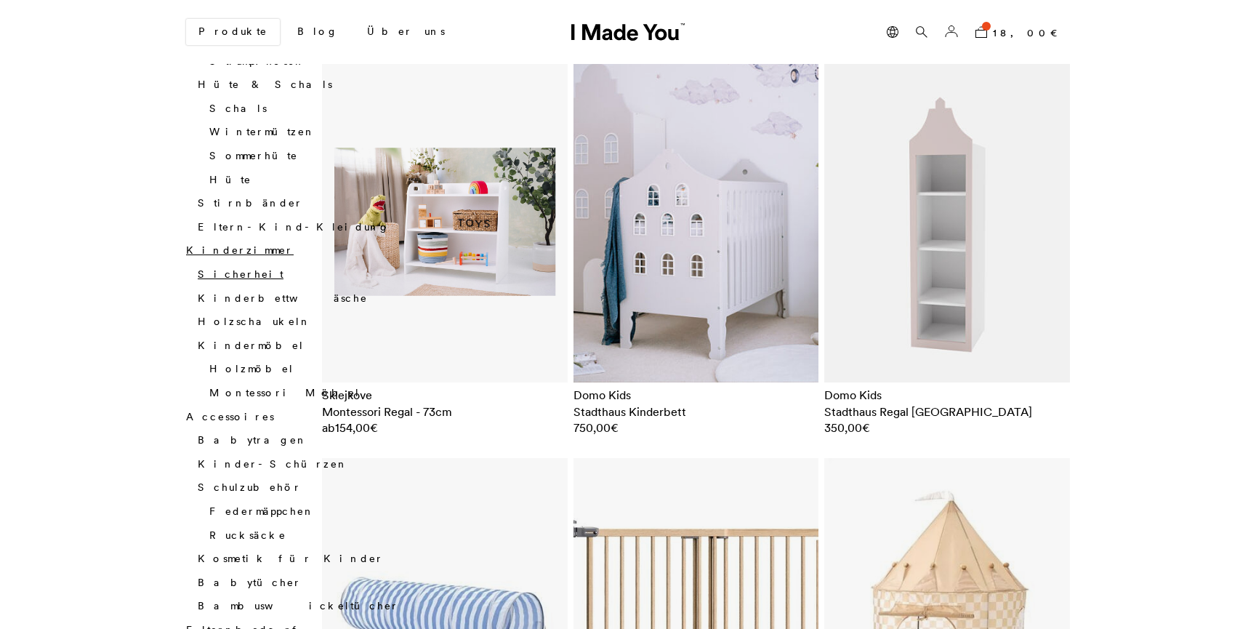
click at [222, 267] on link "Sicherheit" at bounding box center [241, 273] width 86 height 13
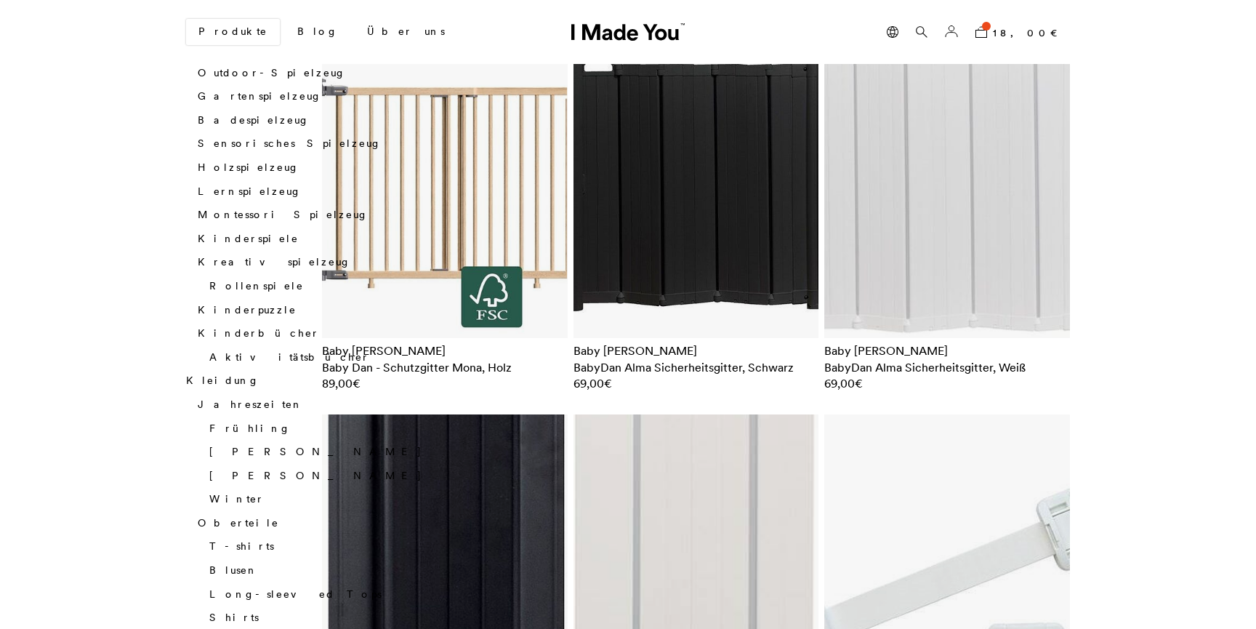
scroll to position [227, 0]
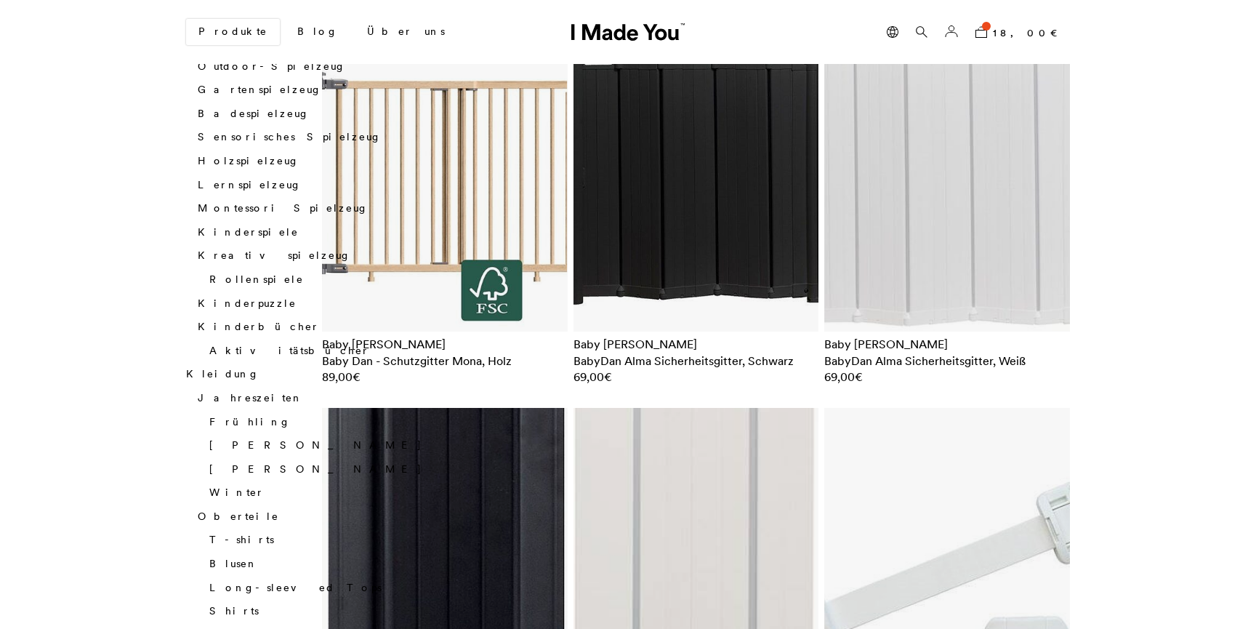
click at [951, 192] on img at bounding box center [947, 170] width 246 height 321
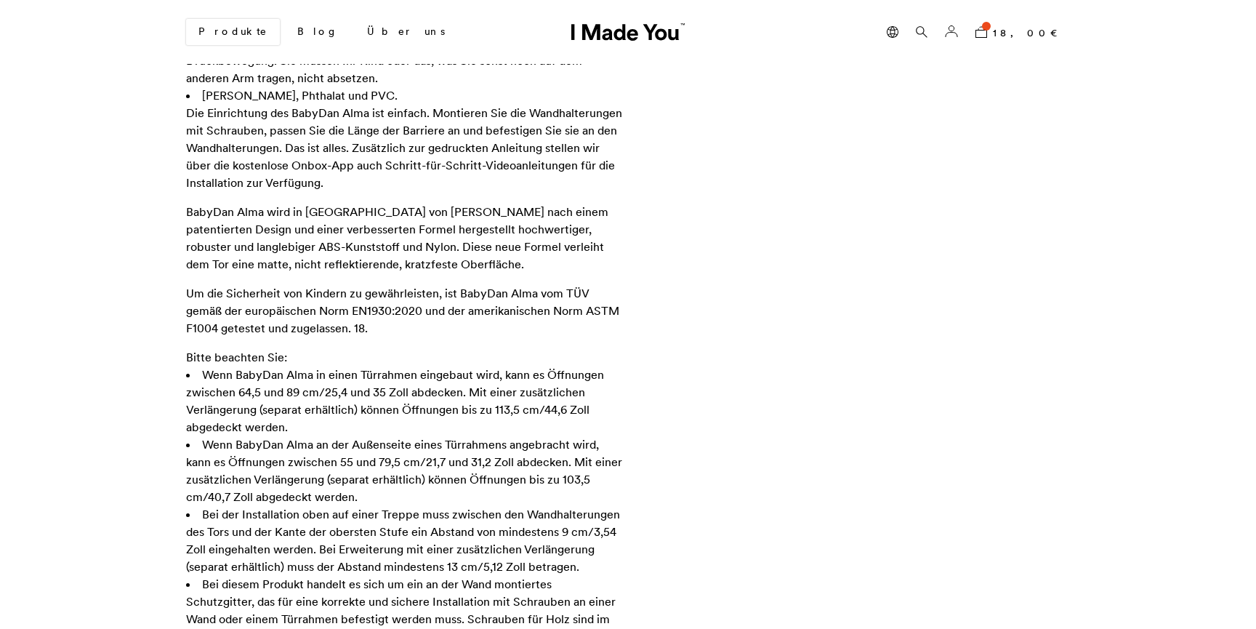
scroll to position [1448, 0]
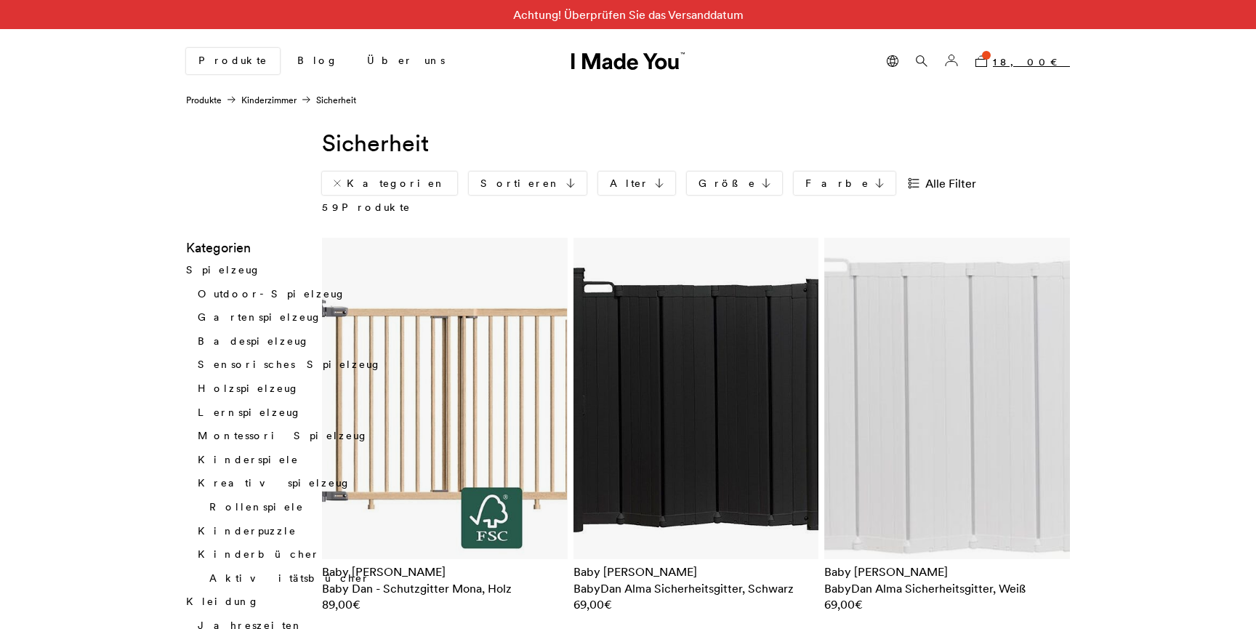
click at [1050, 60] on bdi "18,00 €" at bounding box center [1031, 61] width 77 height 13
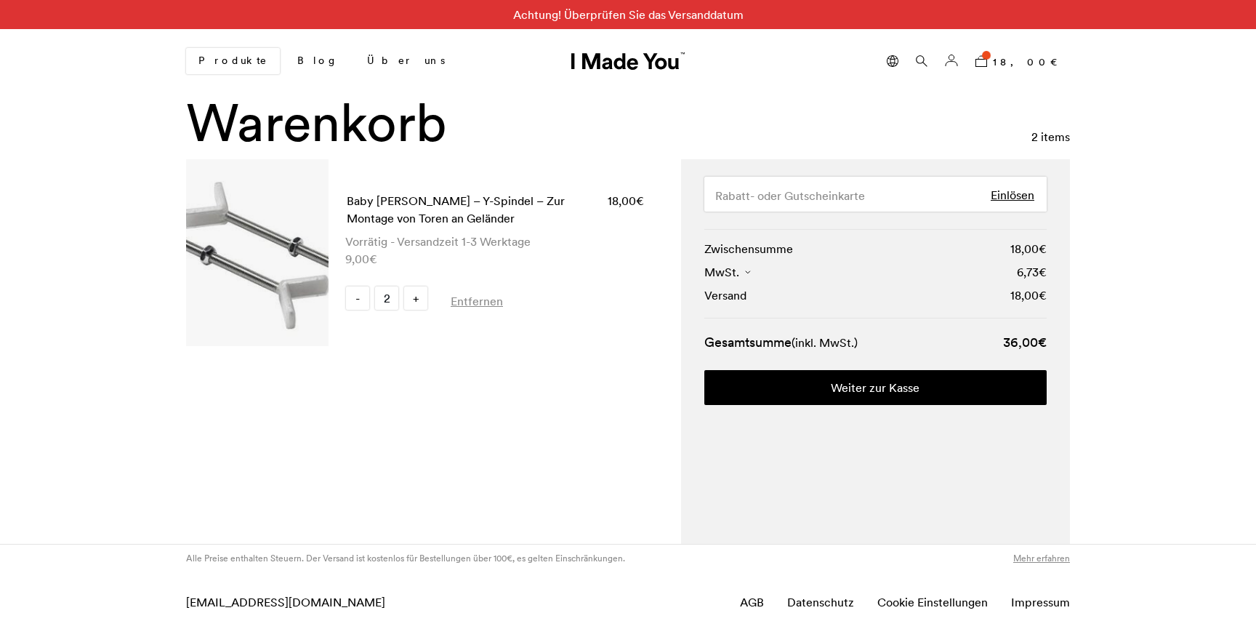
click at [360, 306] on span "-" at bounding box center [357, 297] width 23 height 23
type input "1"
